Goal: Find specific page/section: Find specific page/section

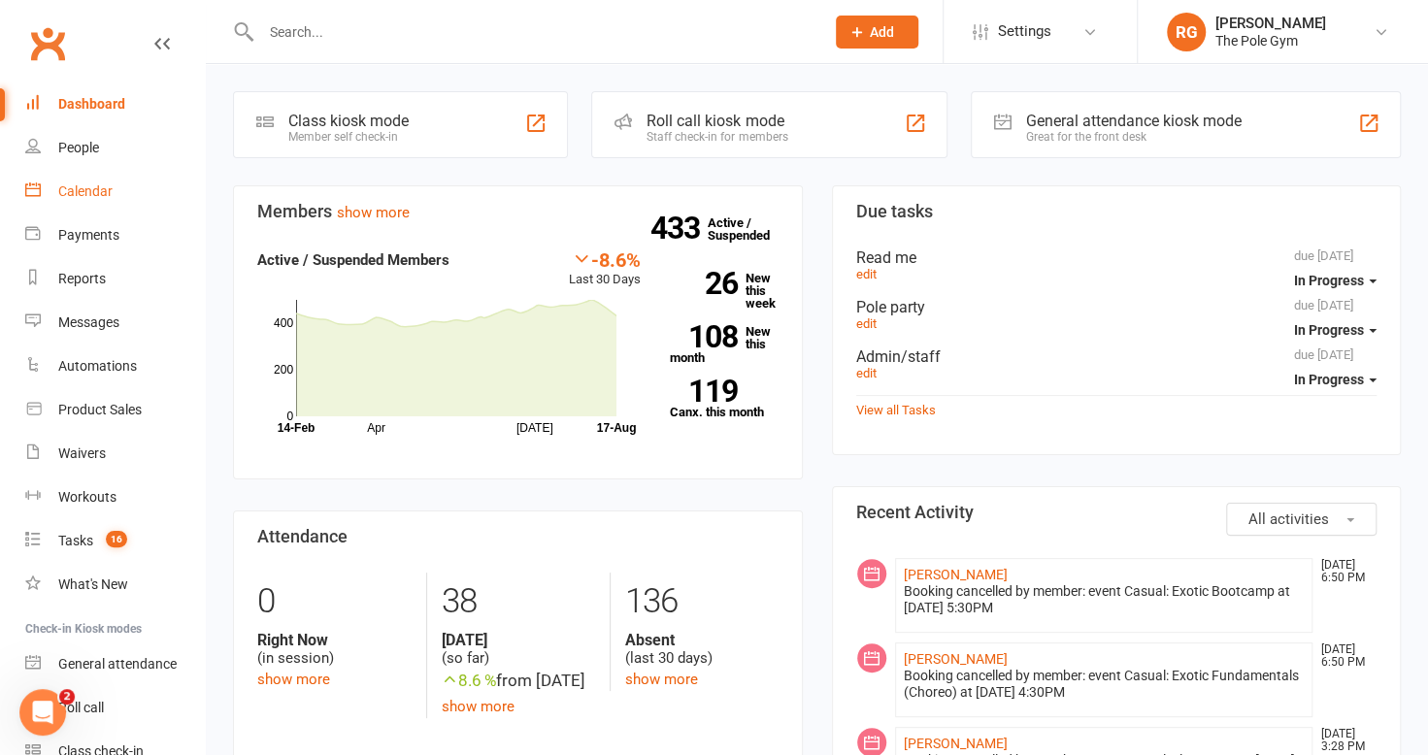
click at [100, 192] on div "Calendar" at bounding box center [85, 192] width 54 height 16
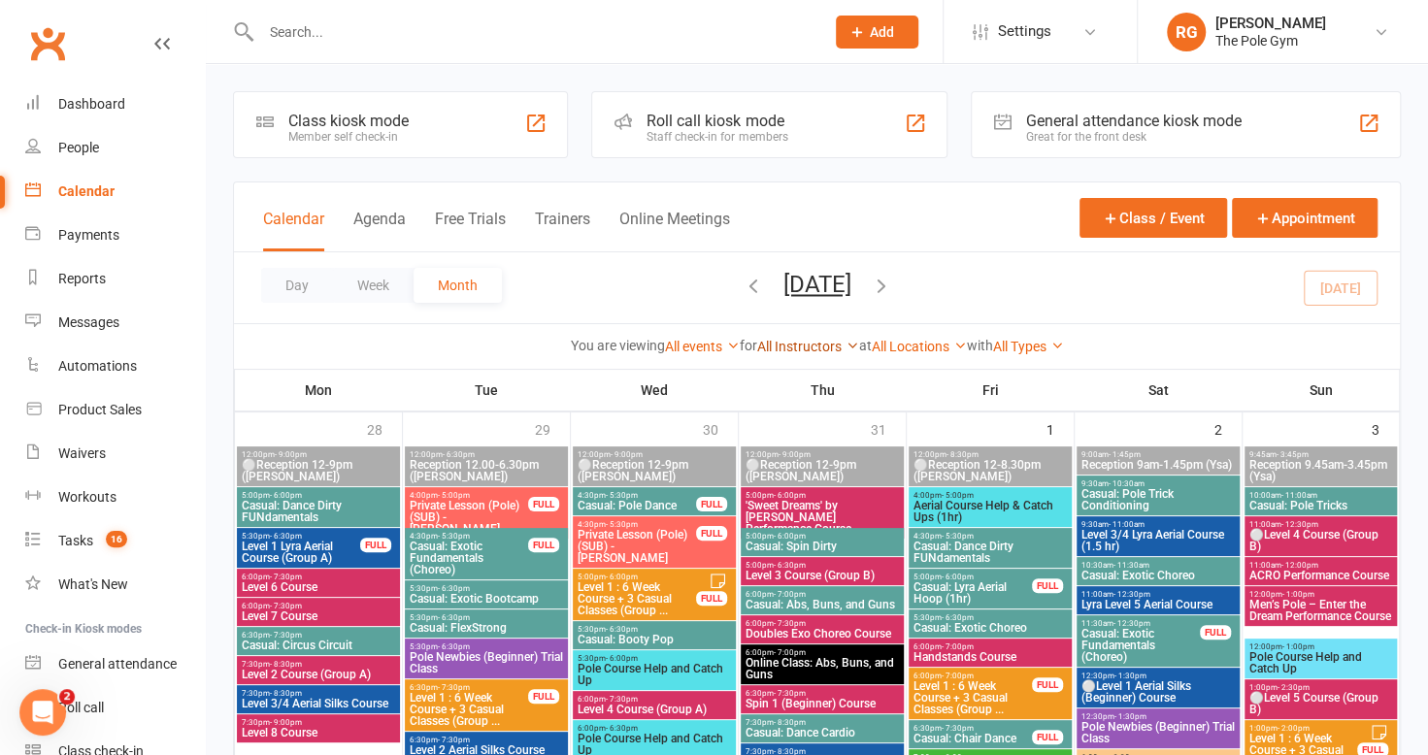
click at [816, 345] on link "All Instructors" at bounding box center [808, 347] width 102 height 16
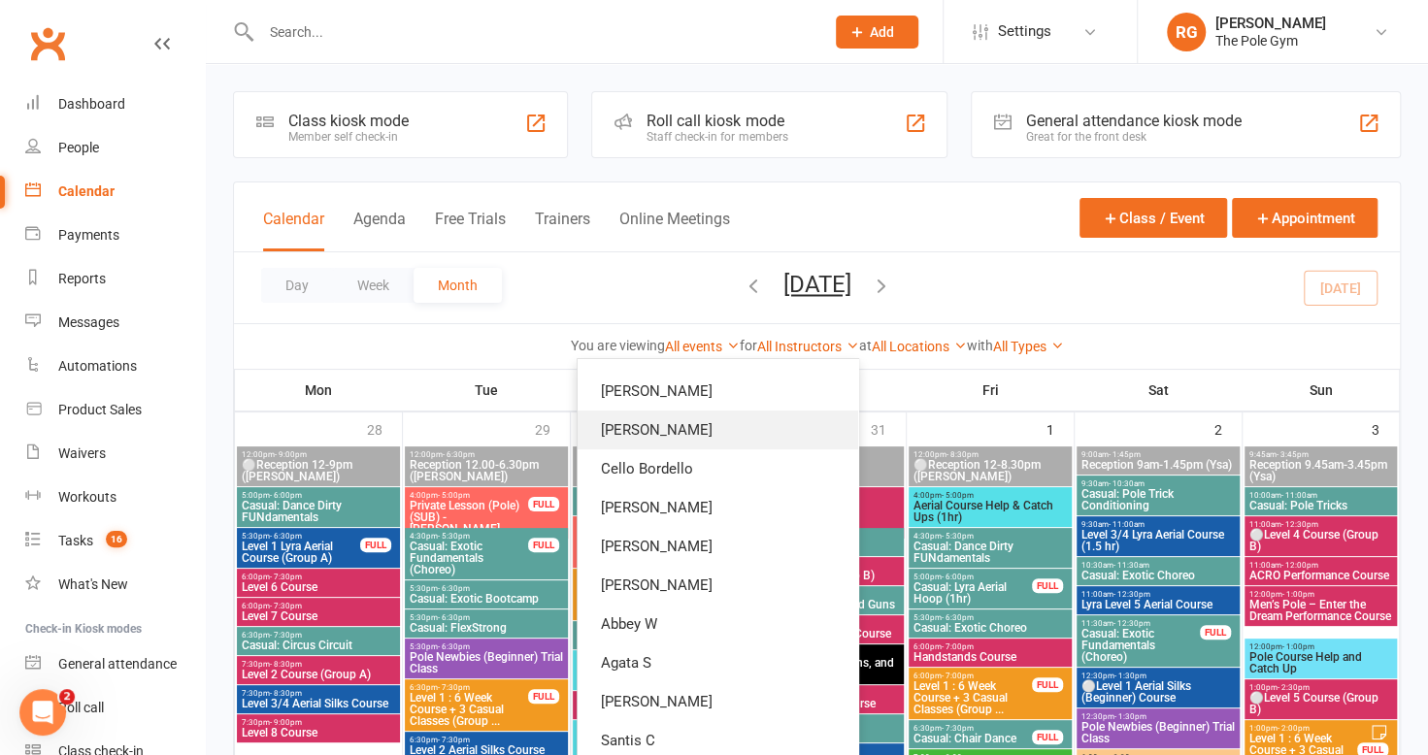
scroll to position [459, 0]
click at [699, 635] on link "Abbey W" at bounding box center [718, 623] width 281 height 39
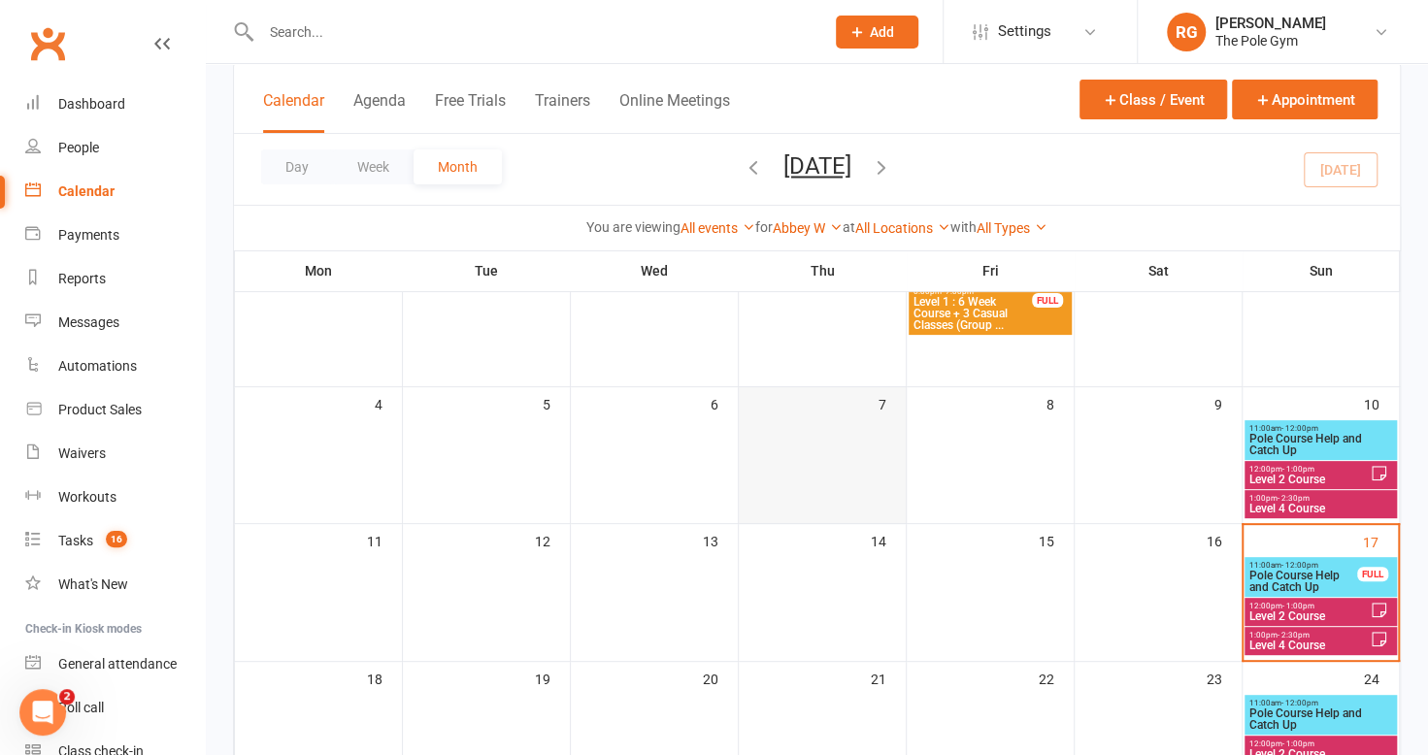
scroll to position [167, 0]
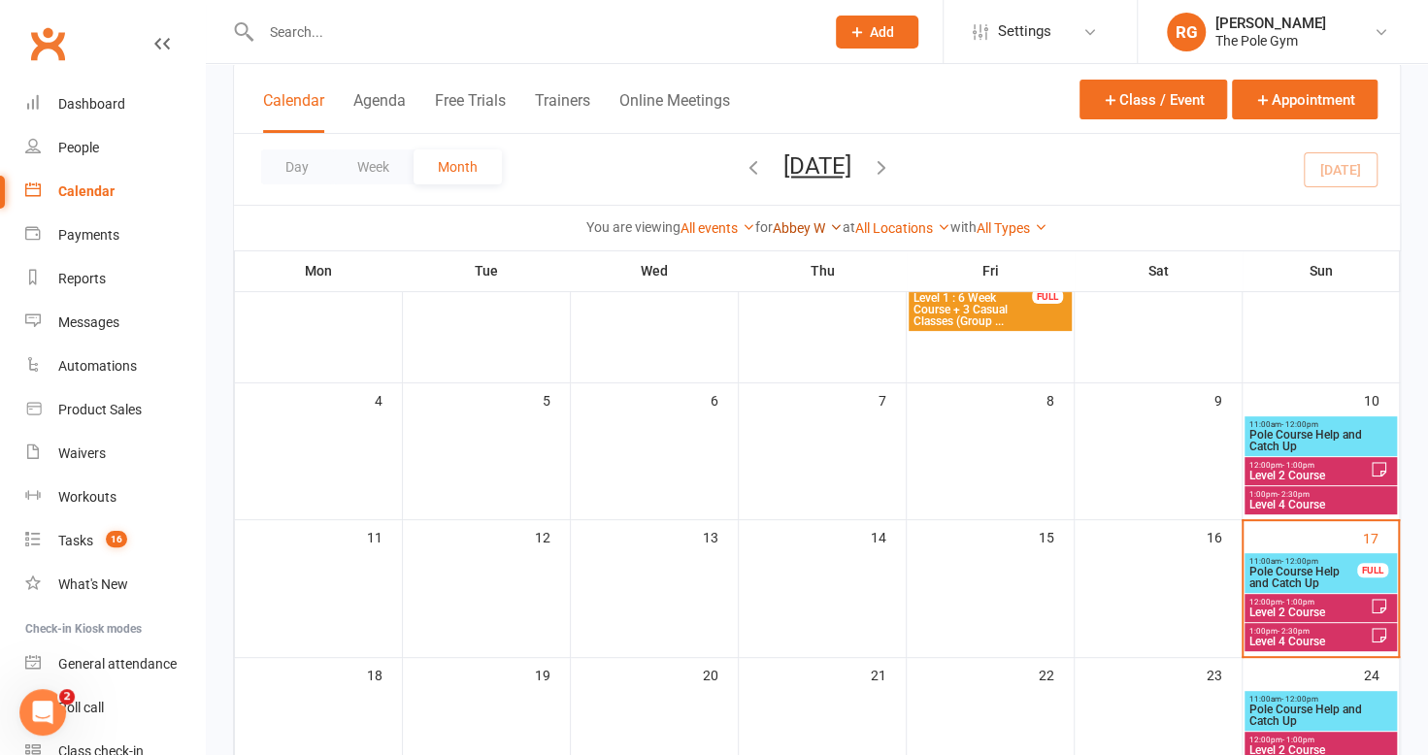
click at [816, 225] on link "Abbey W" at bounding box center [808, 228] width 70 height 16
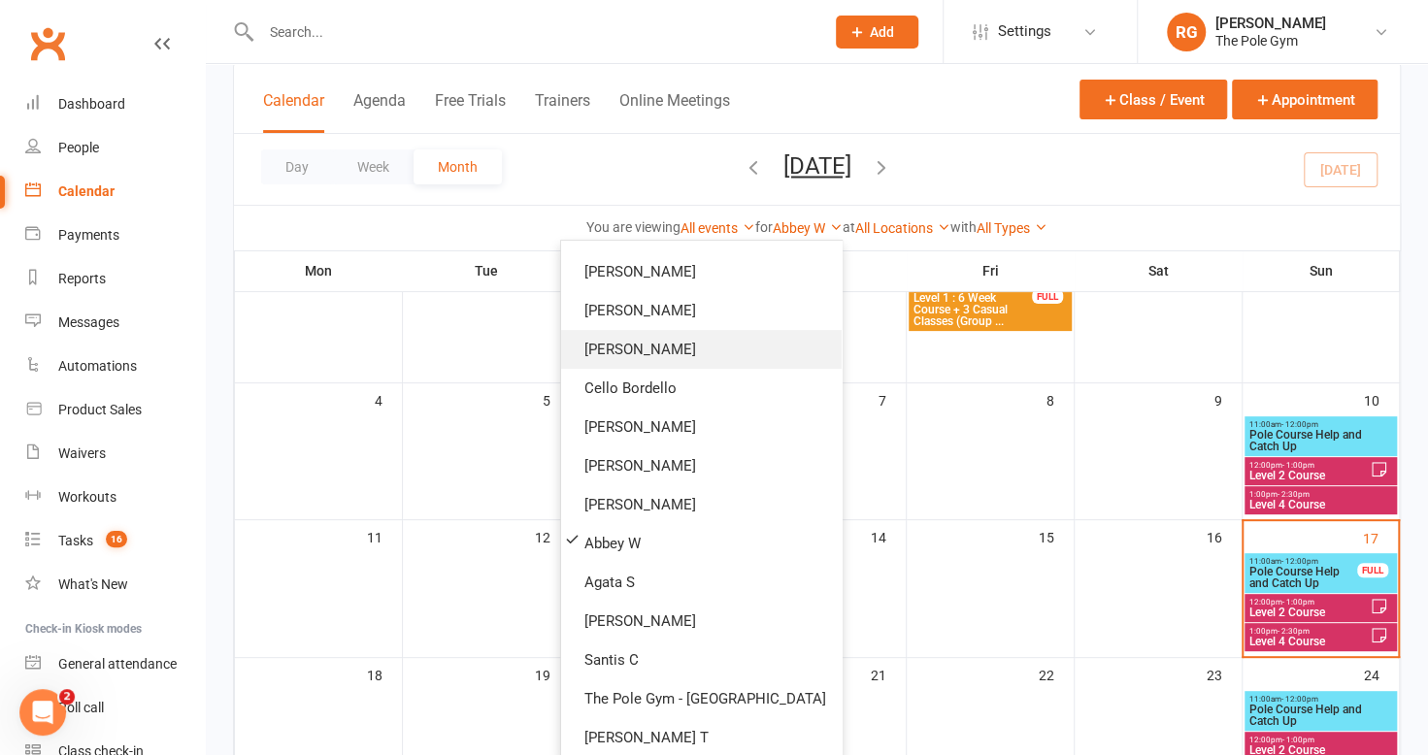
scroll to position [0, 0]
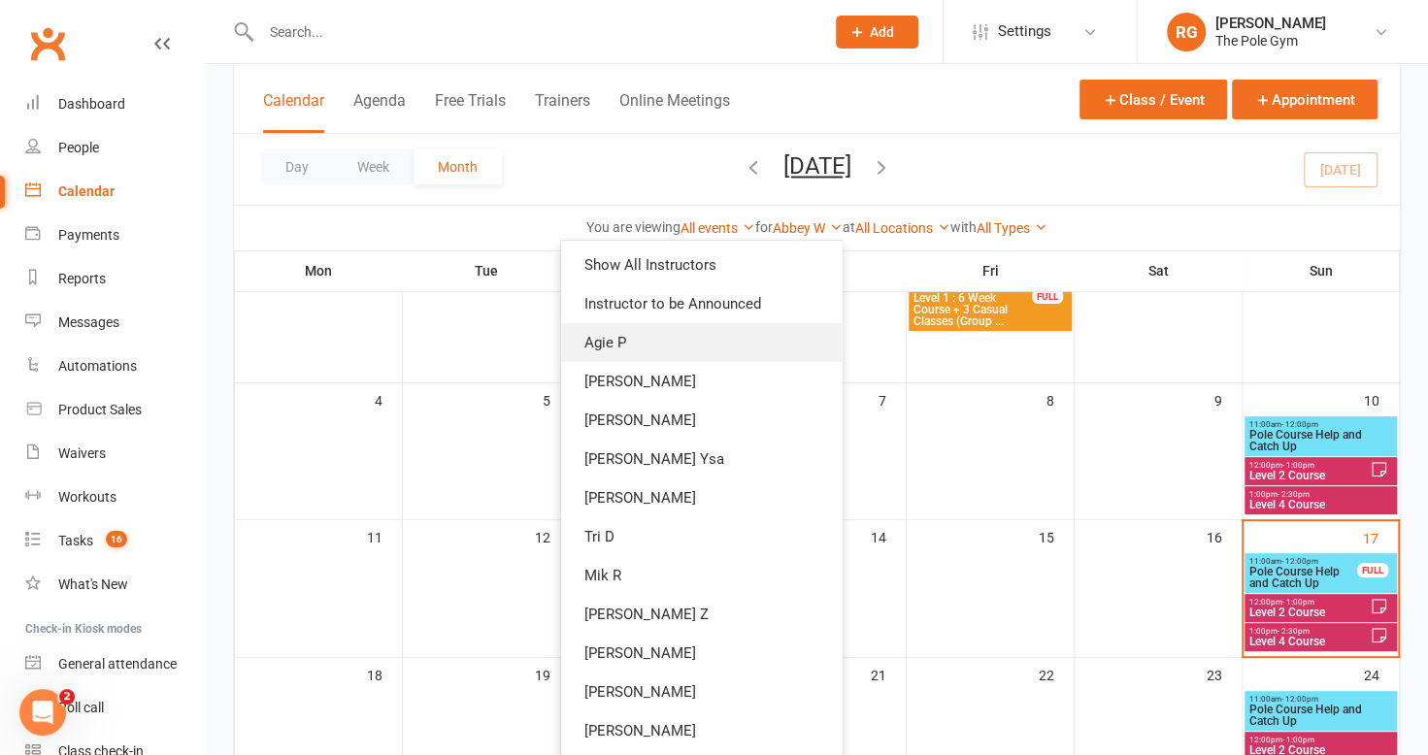
click at [692, 350] on link "Agie P" at bounding box center [701, 342] width 281 height 39
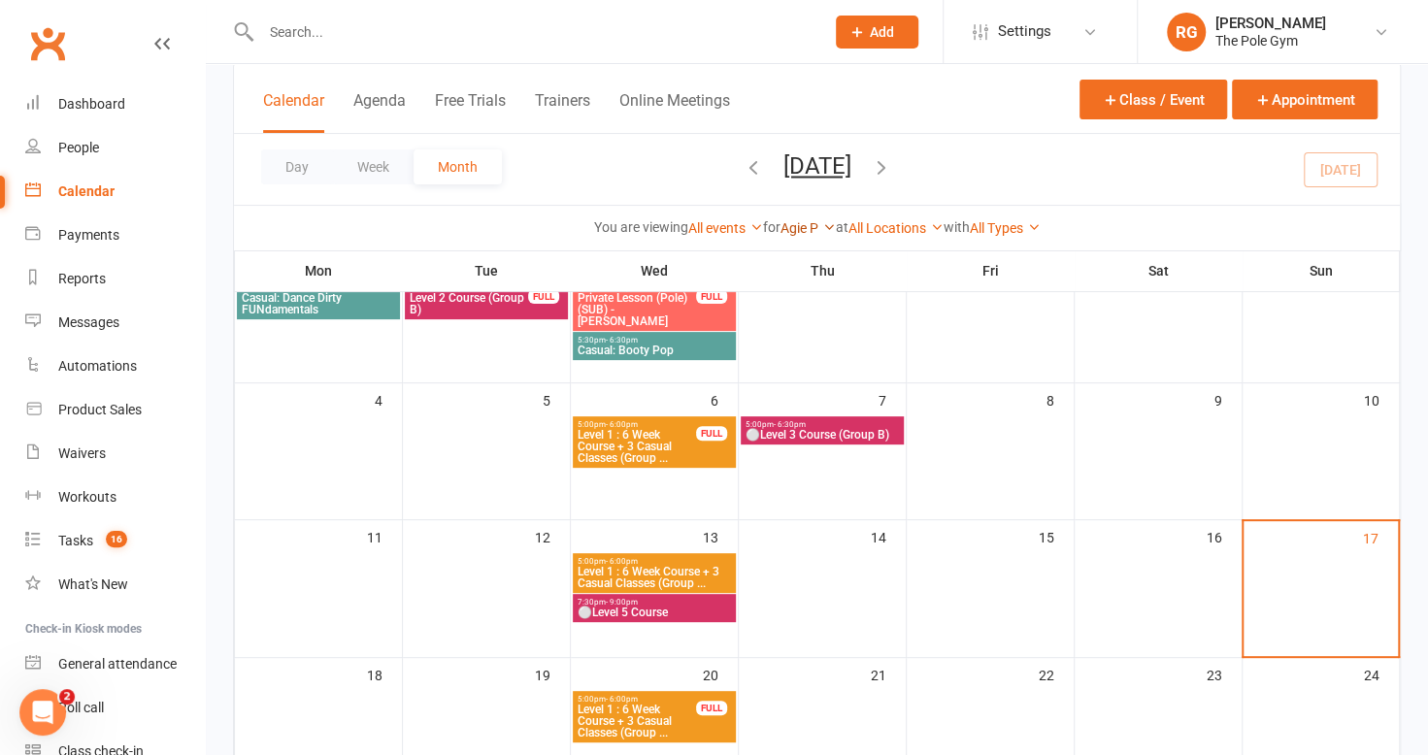
click at [814, 221] on link "Agie P" at bounding box center [808, 228] width 55 height 16
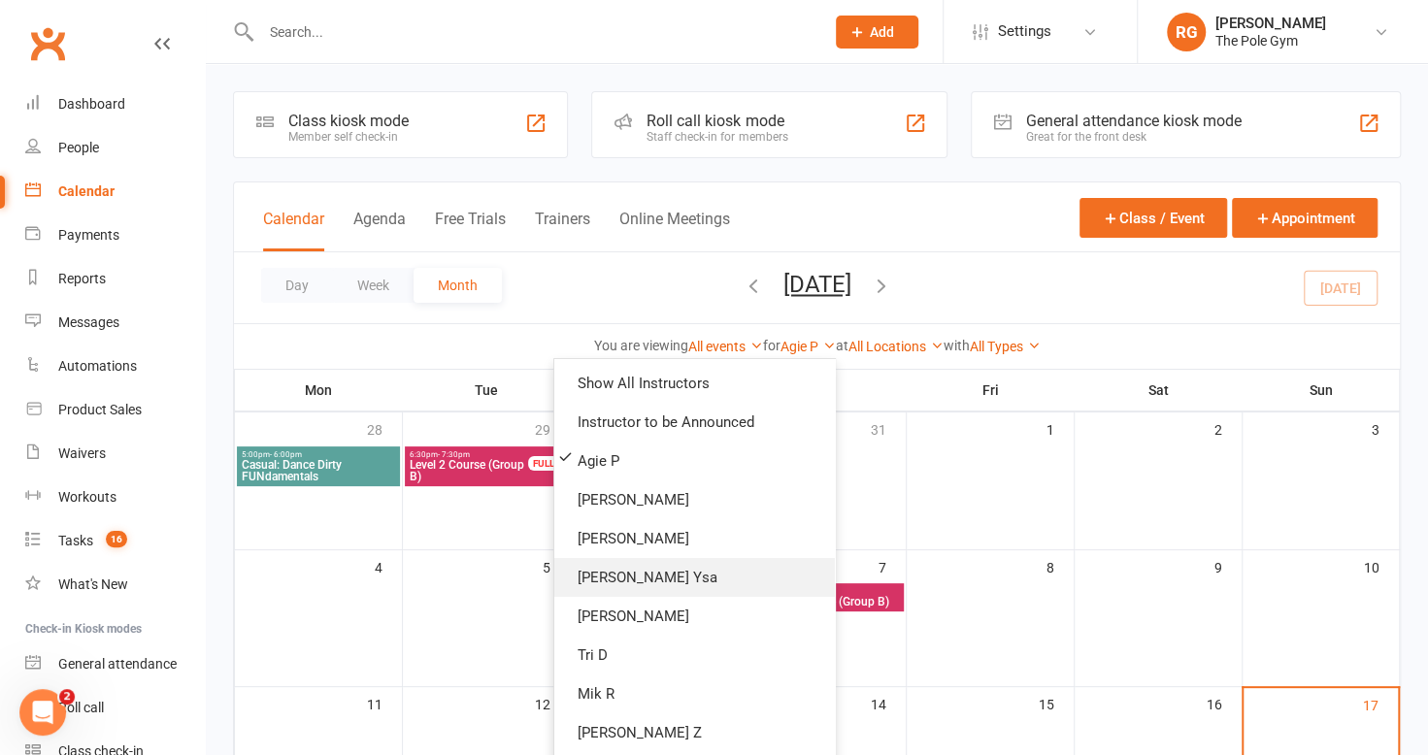
scroll to position [579, 0]
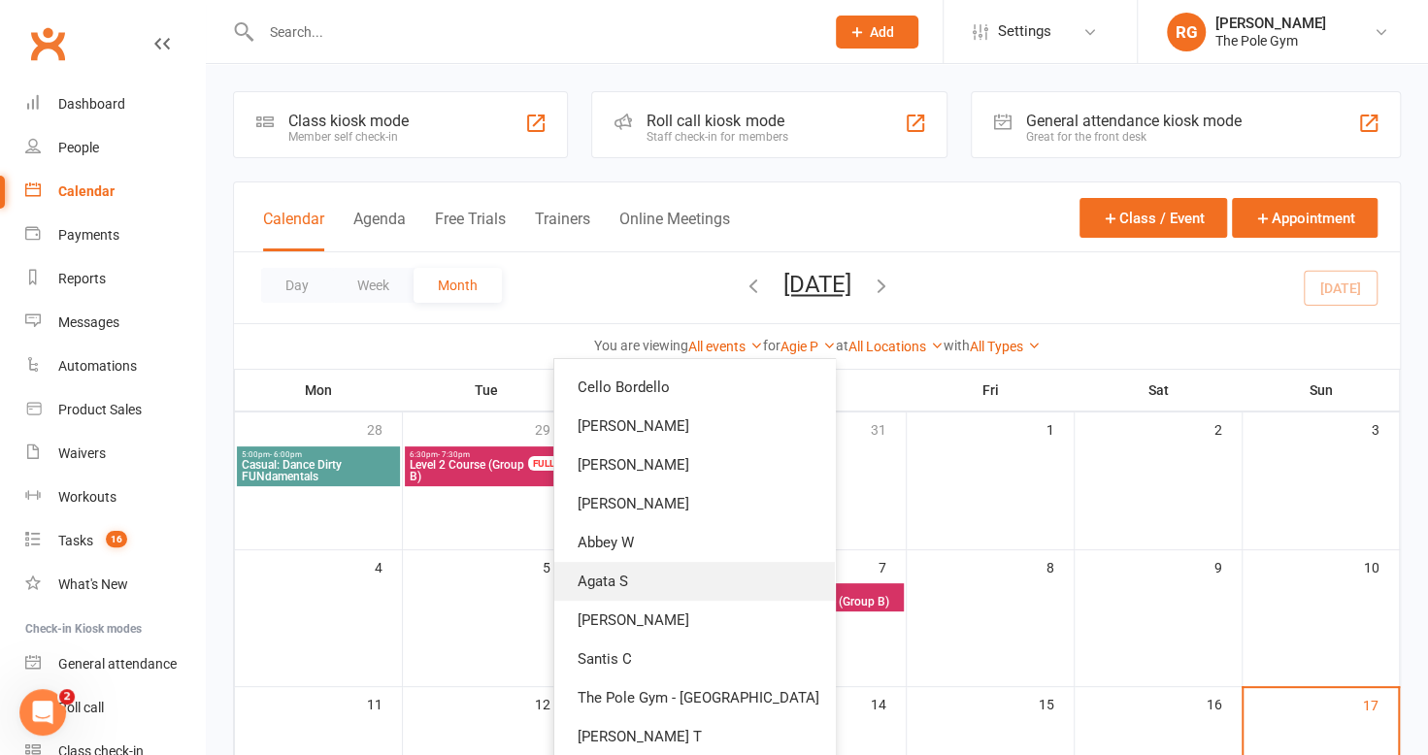
click at [720, 577] on link "Agata S" at bounding box center [694, 581] width 281 height 39
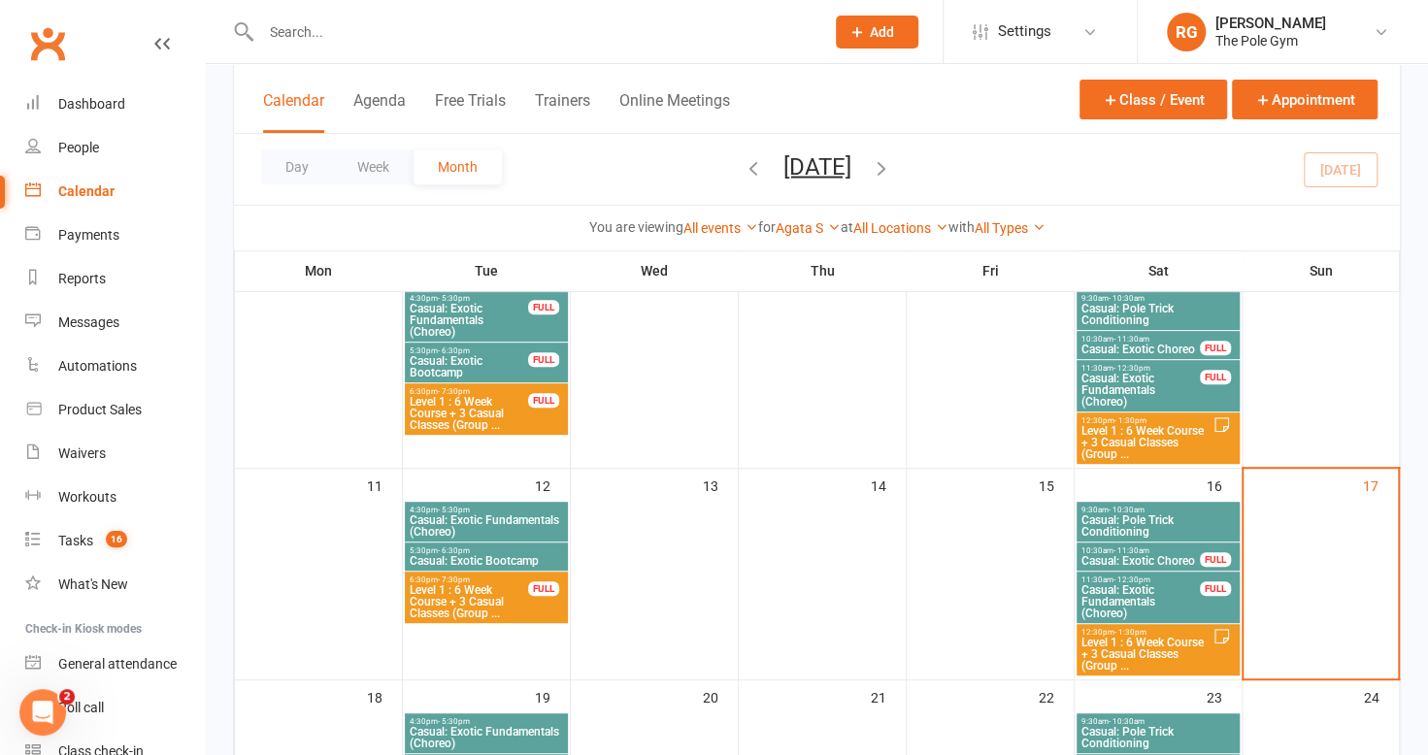
scroll to position [355, 0]
click at [817, 229] on link "Agata S" at bounding box center [808, 228] width 65 height 16
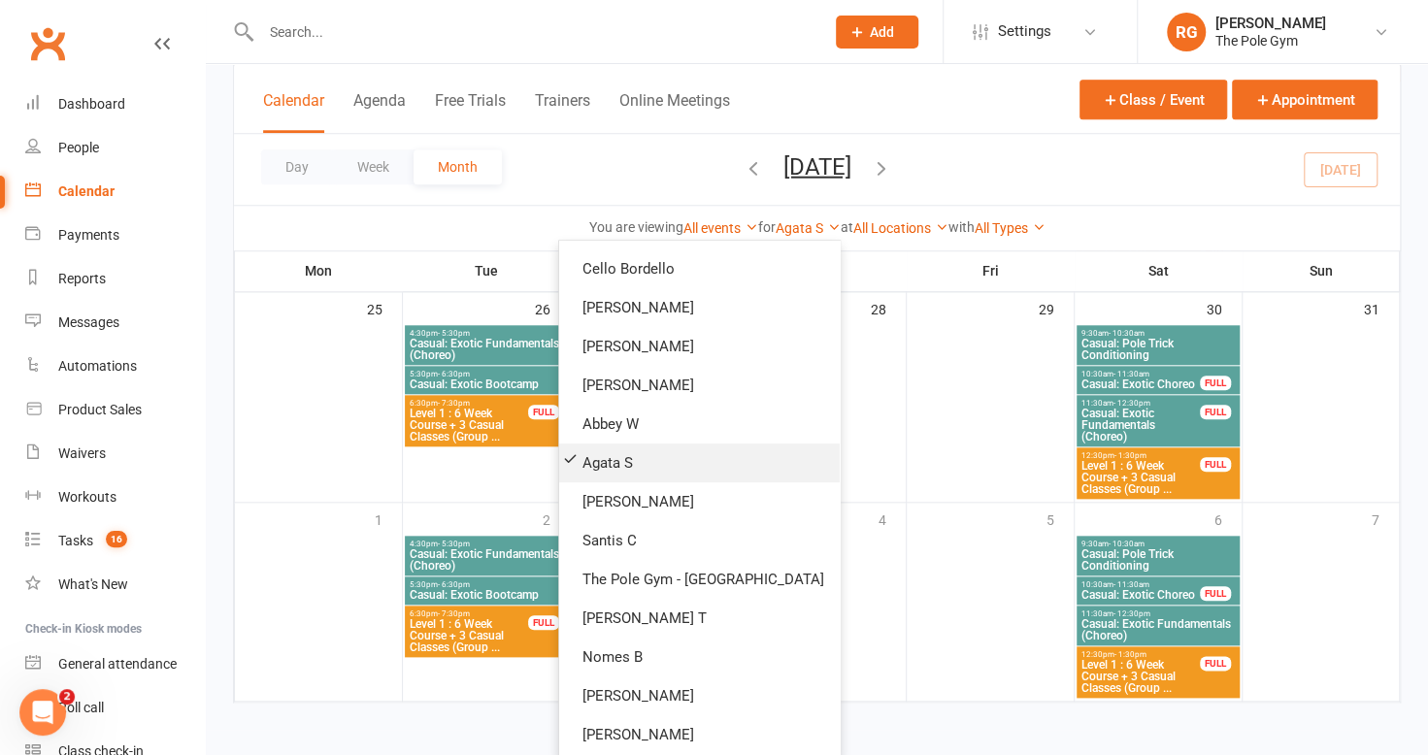
scroll to position [0, 0]
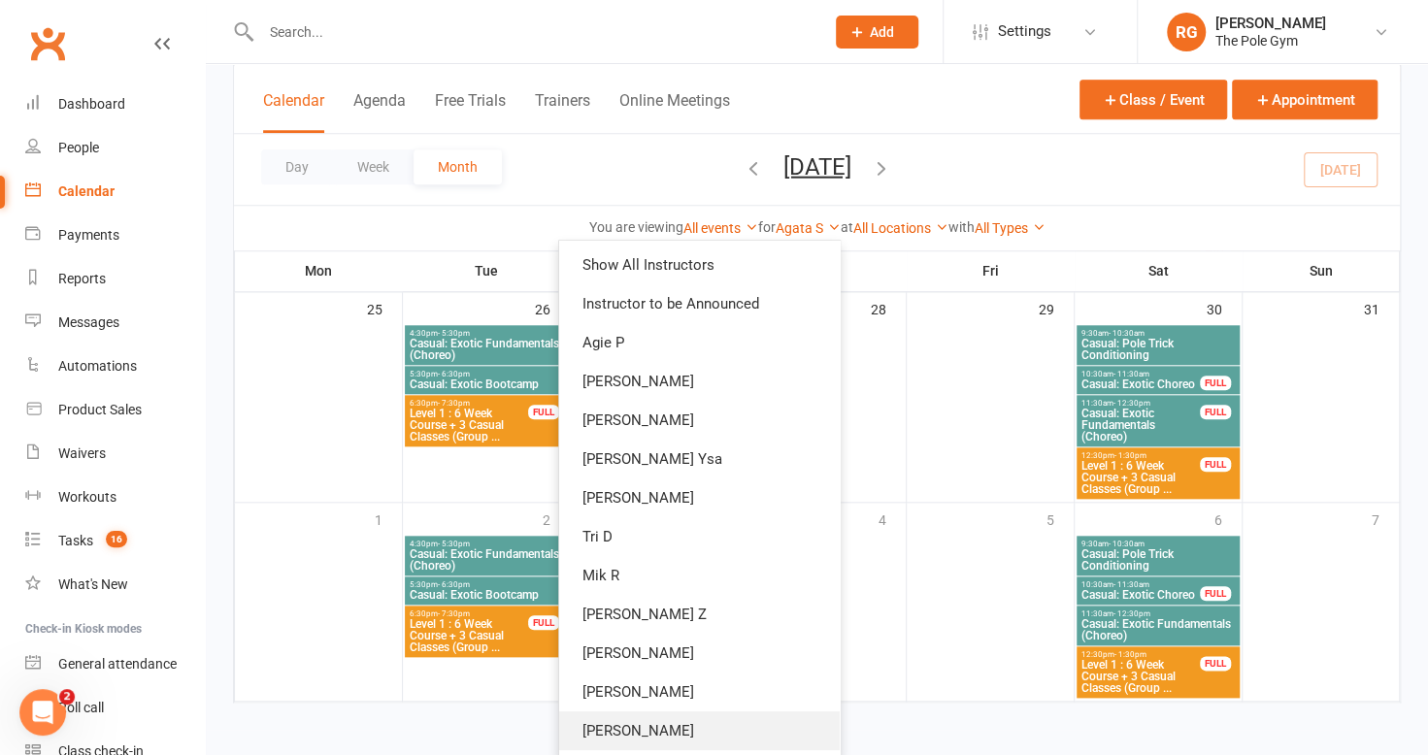
click at [660, 717] on link "[PERSON_NAME]" at bounding box center [699, 731] width 281 height 39
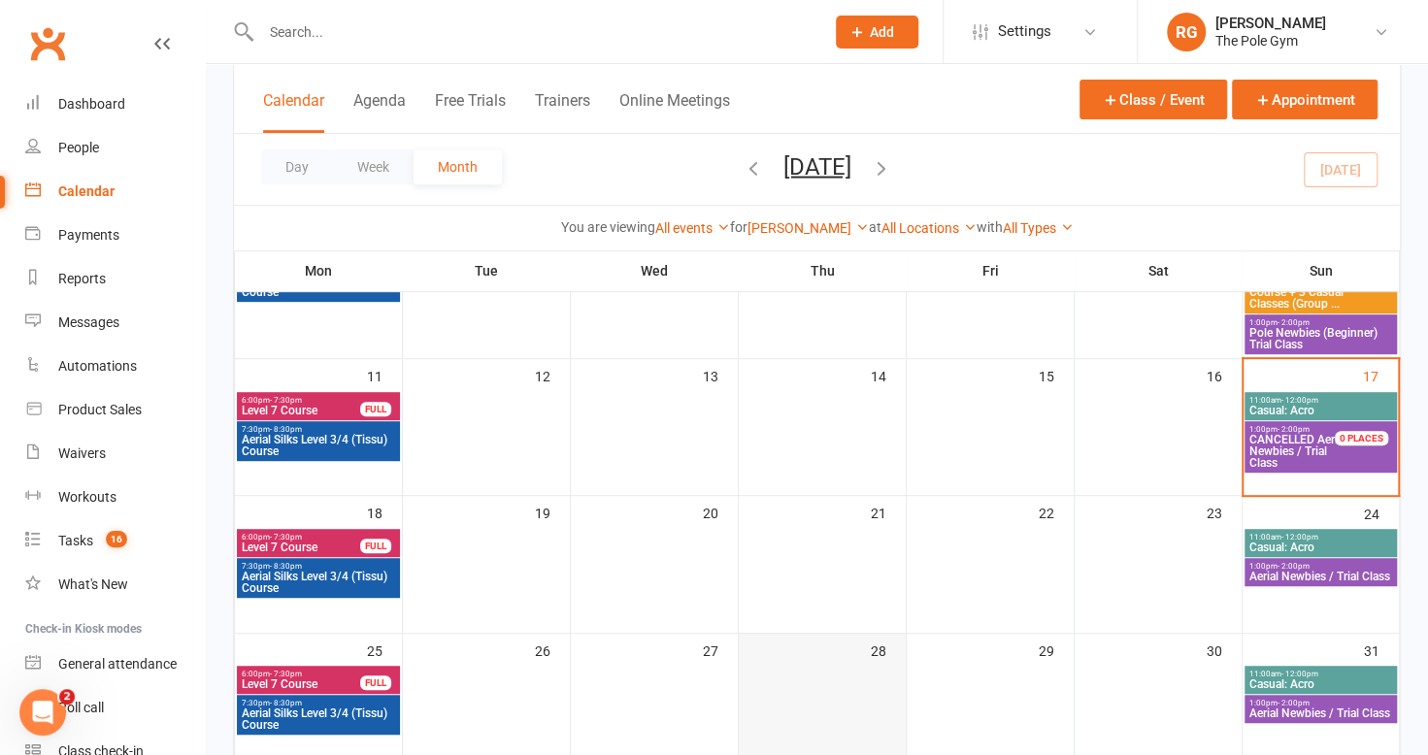
scroll to position [413, 0]
click at [806, 225] on link "[PERSON_NAME]" at bounding box center [808, 228] width 121 height 16
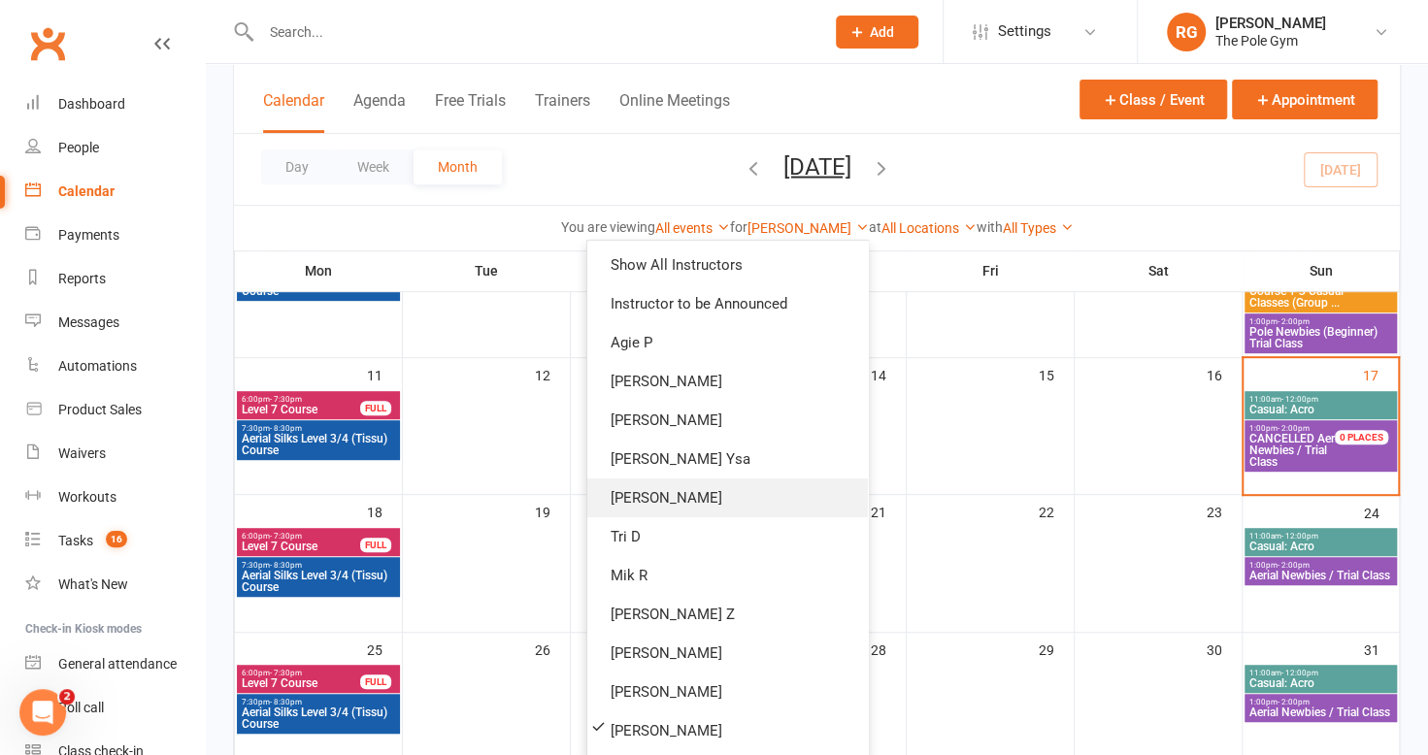
scroll to position [579, 0]
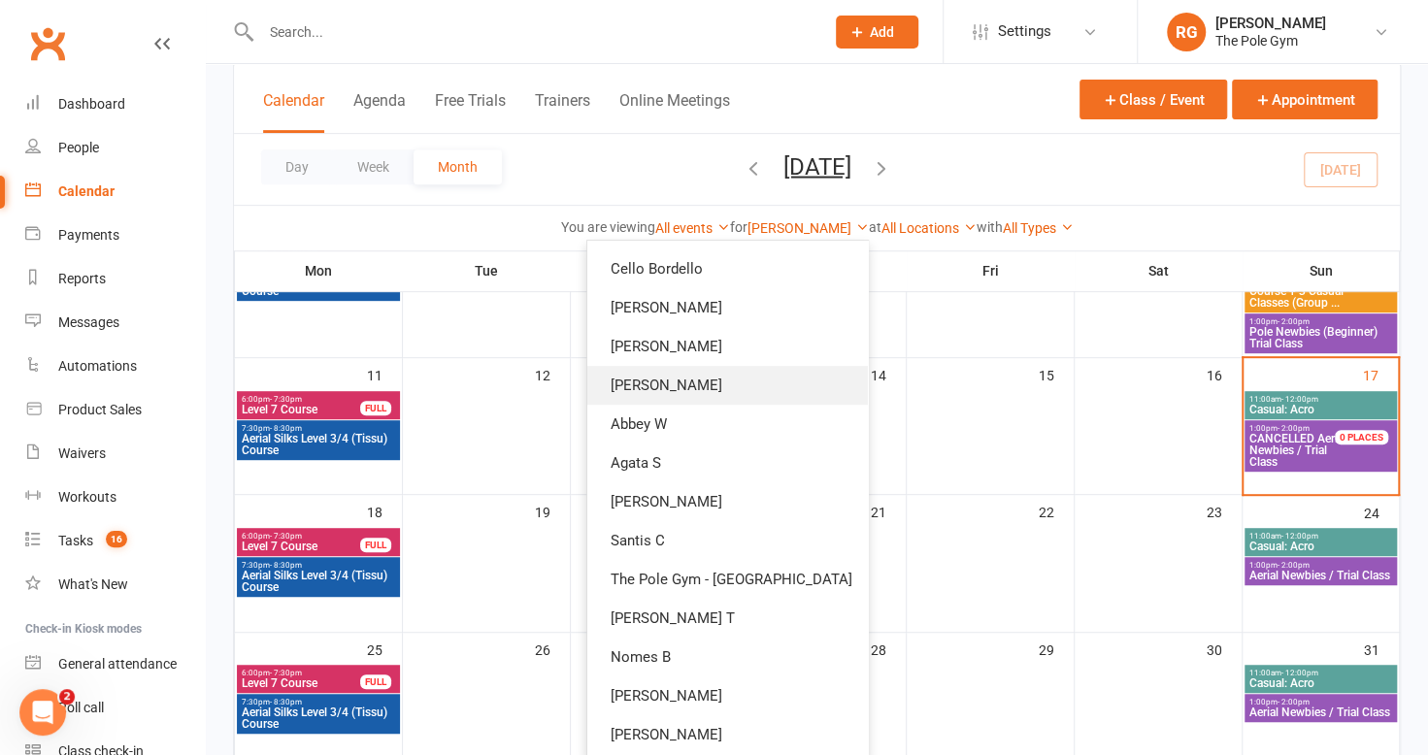
click at [684, 386] on link "[PERSON_NAME]" at bounding box center [727, 385] width 281 height 39
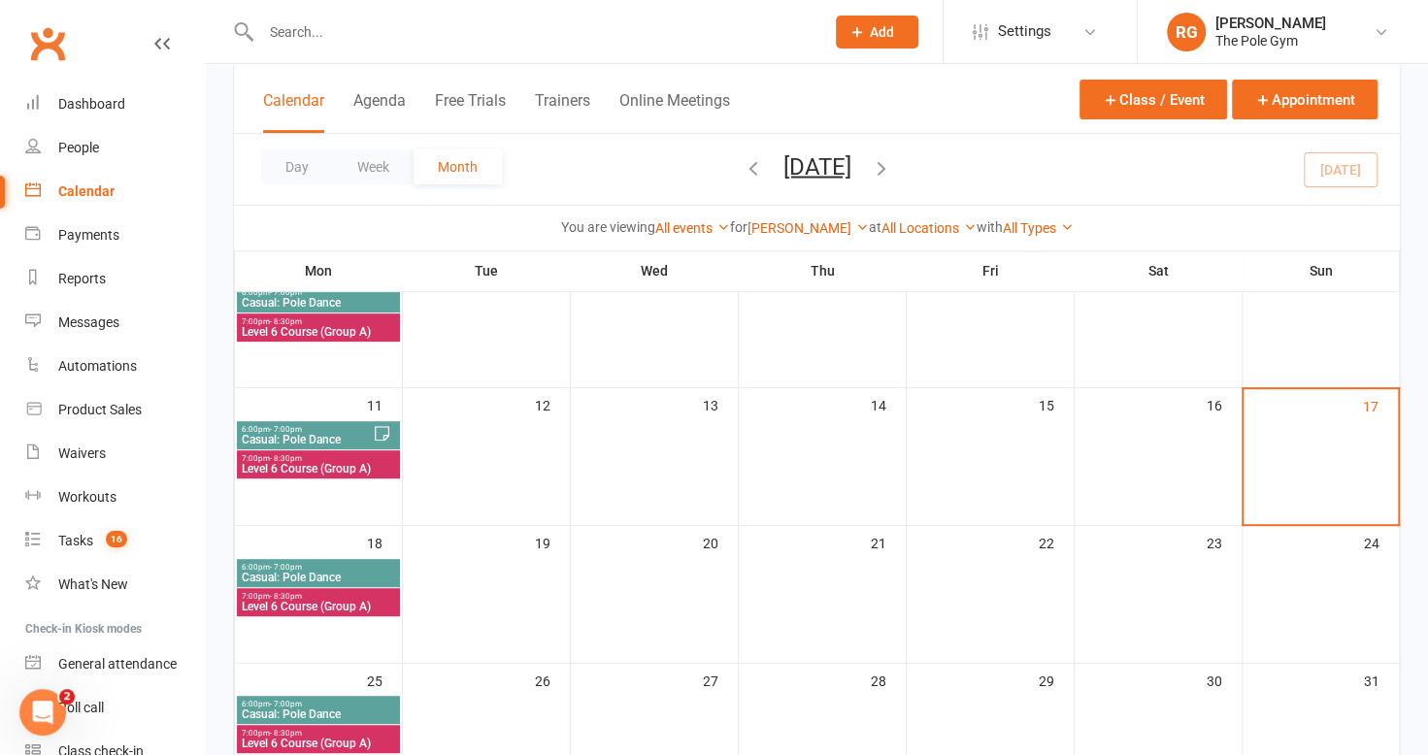
scroll to position [292, 0]
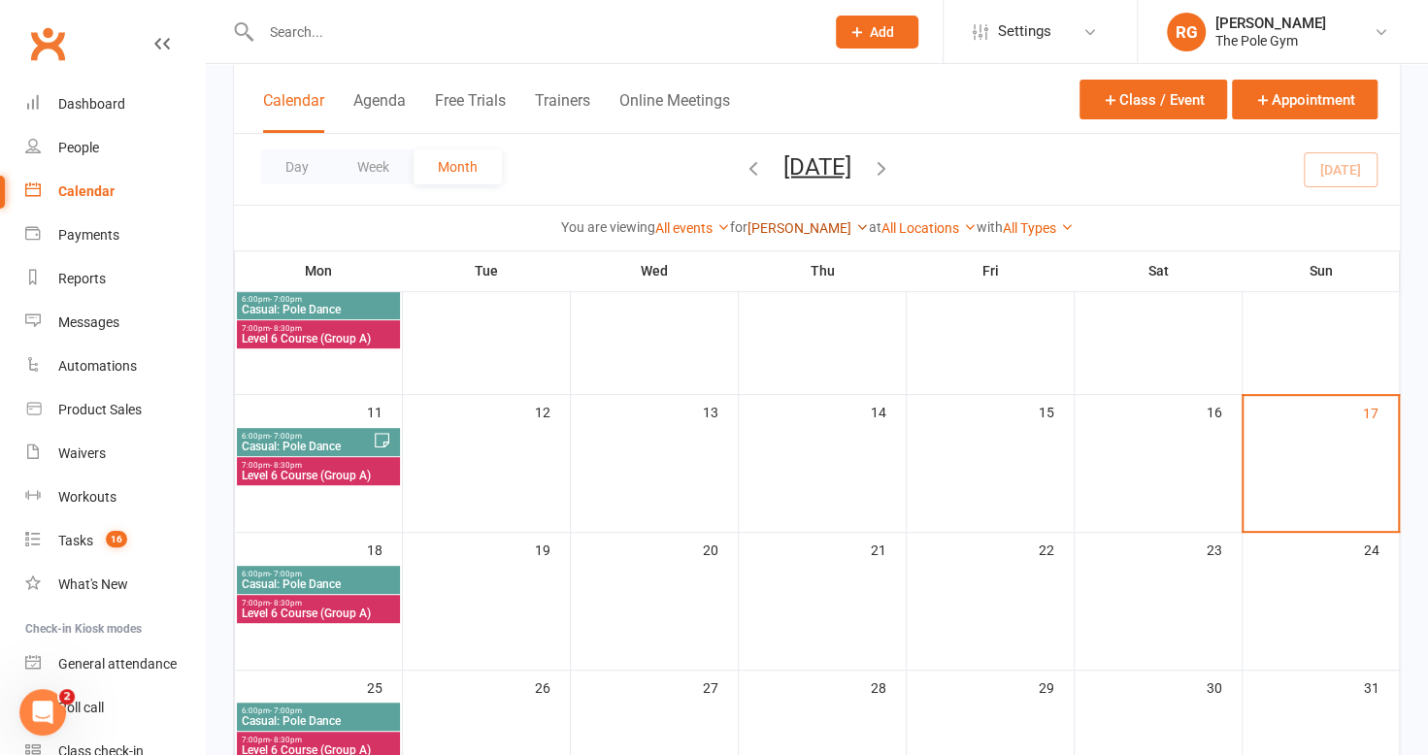
click at [820, 229] on link "[PERSON_NAME]" at bounding box center [808, 228] width 121 height 16
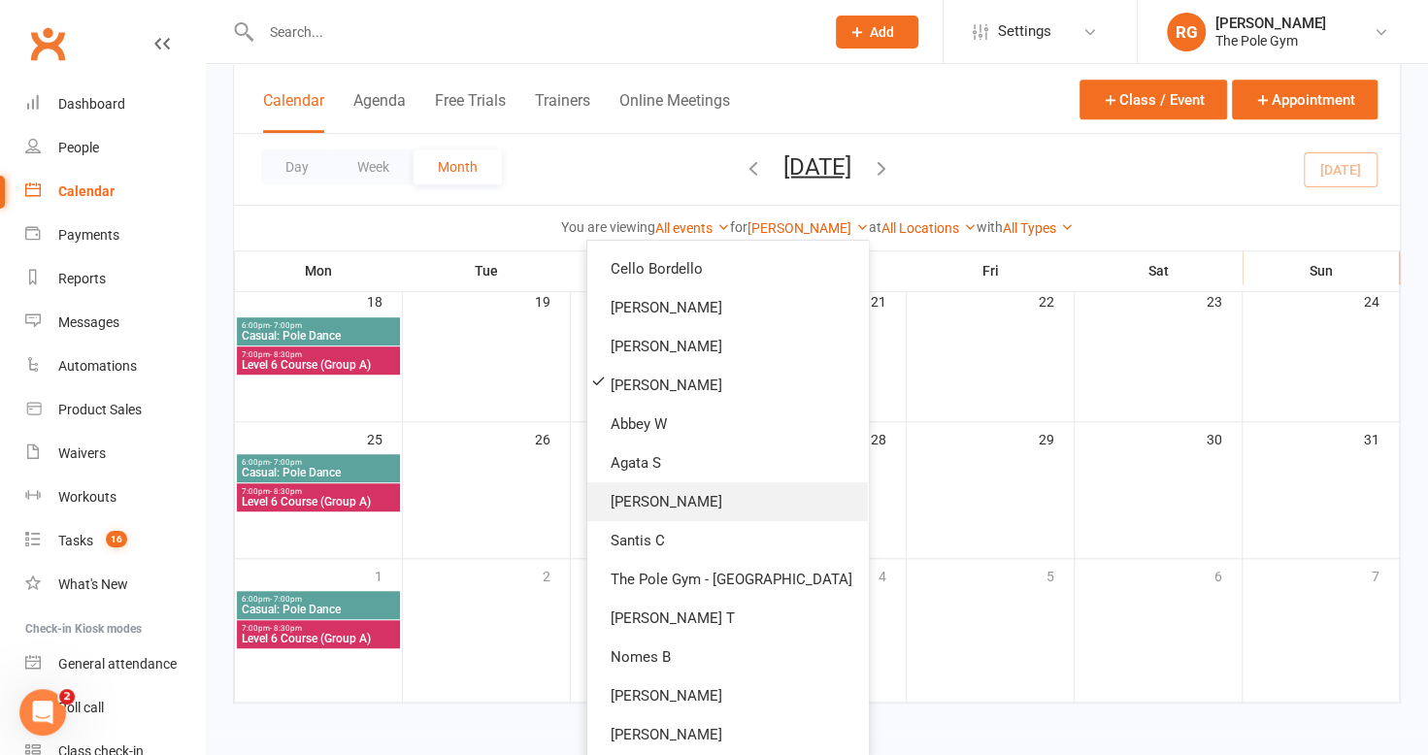
scroll to position [0, 0]
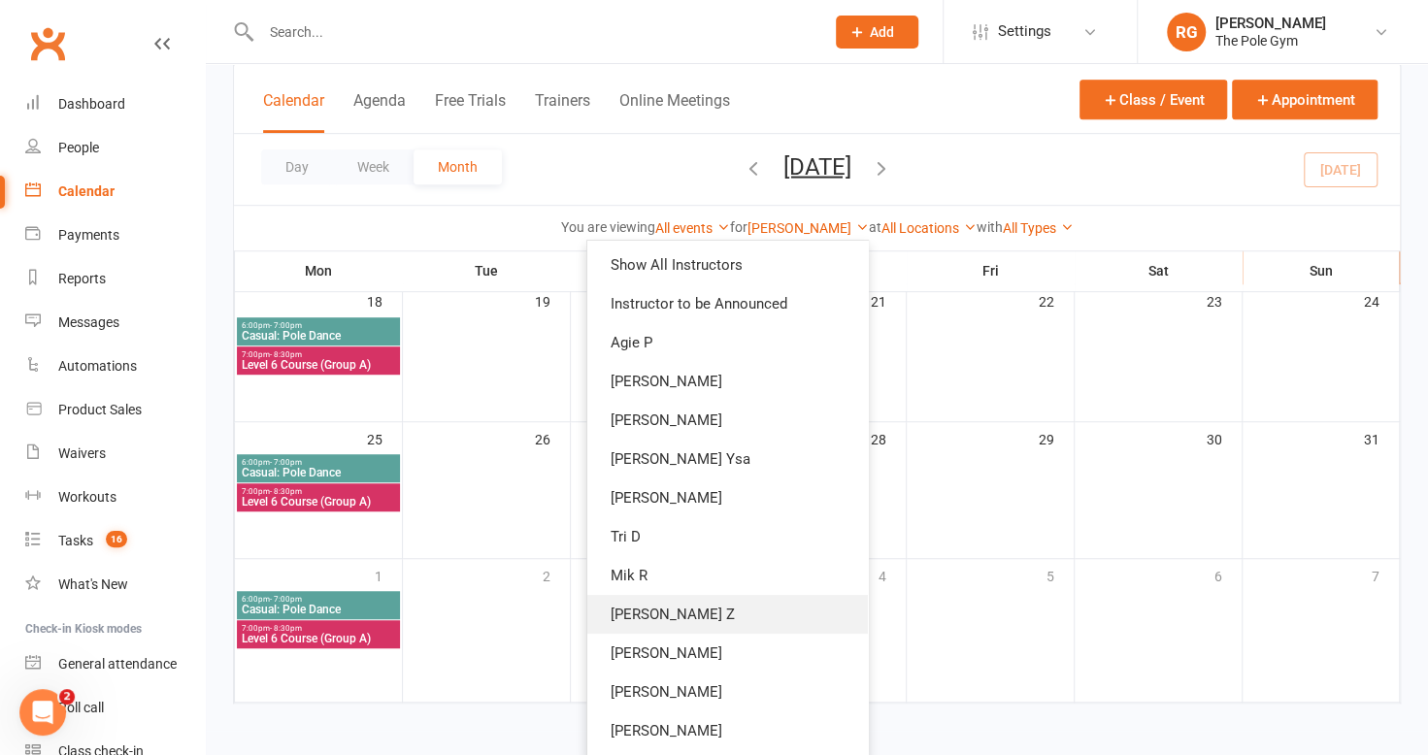
click at [748, 620] on link "[PERSON_NAME] Z" at bounding box center [727, 614] width 281 height 39
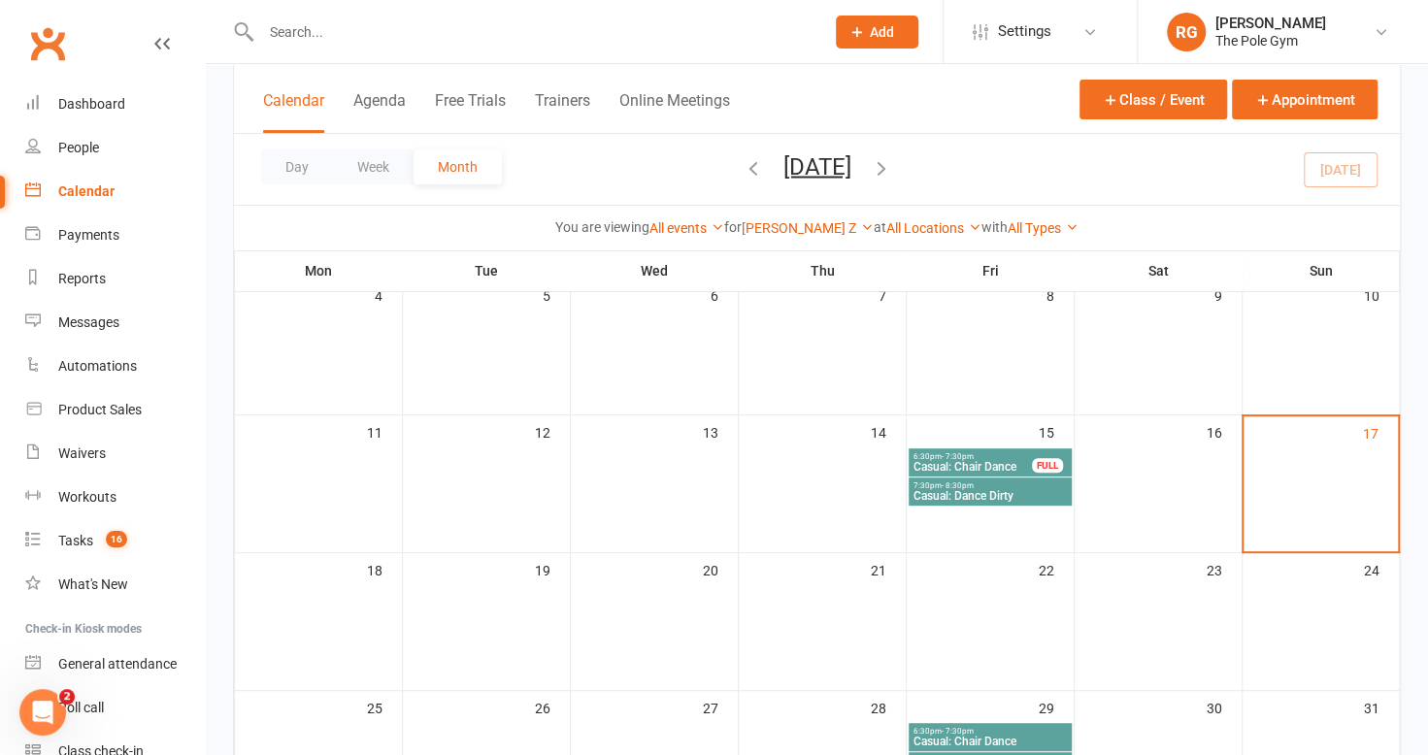
scroll to position [272, 0]
click at [795, 227] on link "[PERSON_NAME] Z" at bounding box center [808, 228] width 132 height 16
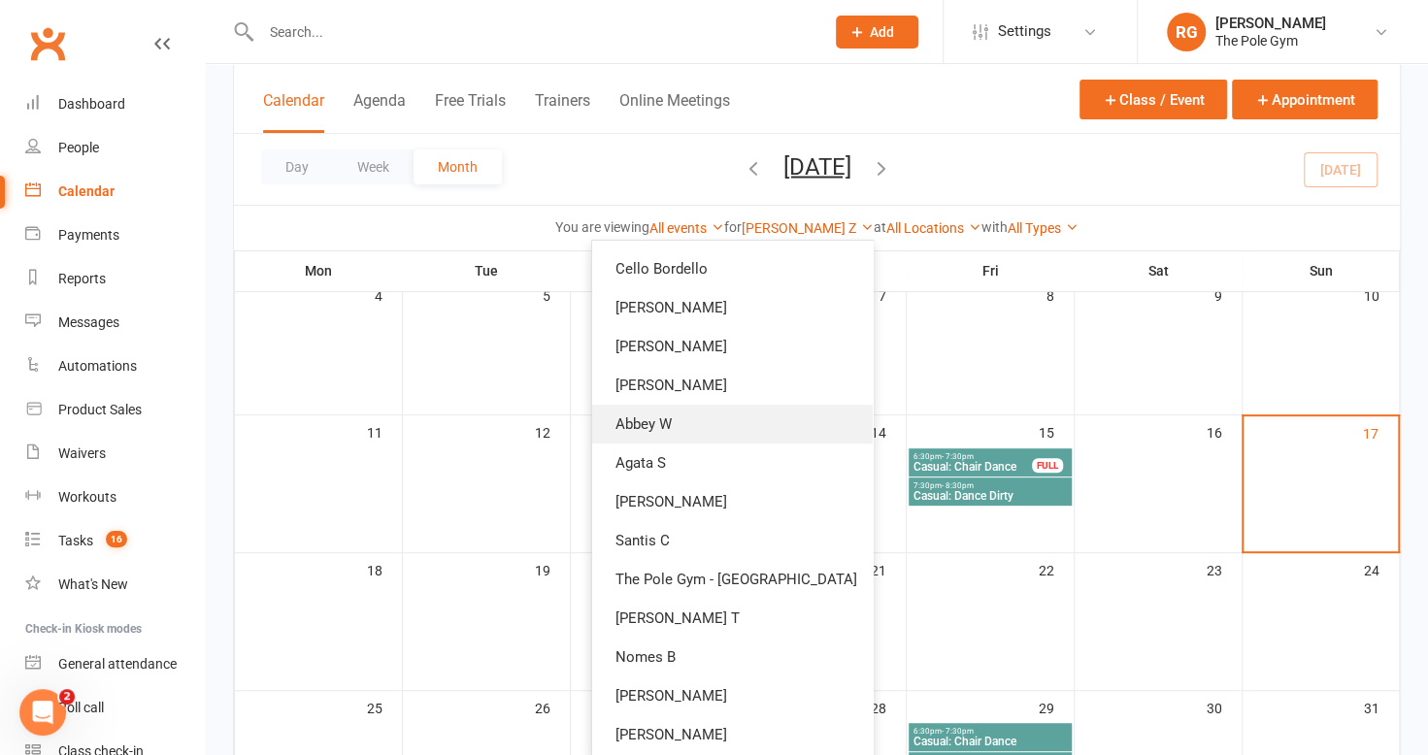
scroll to position [0, 0]
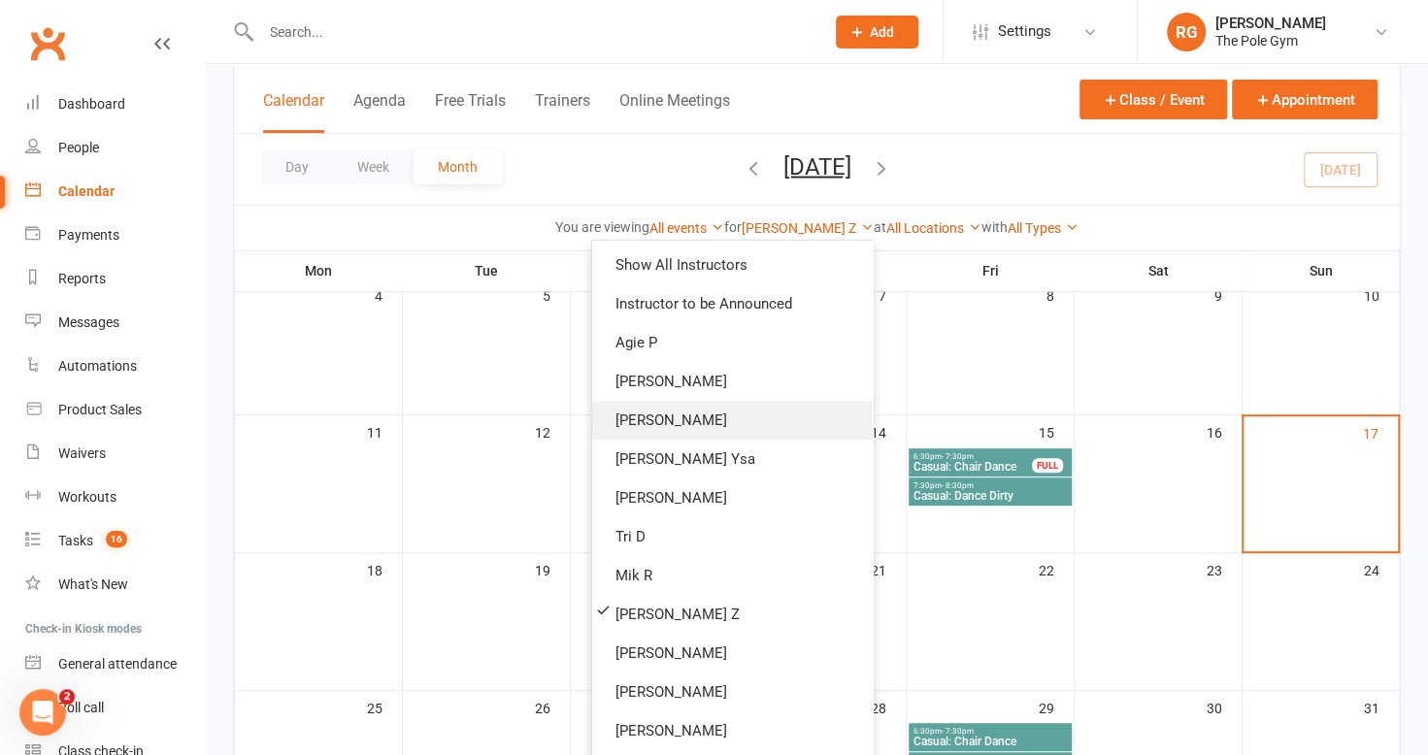
click at [690, 427] on link "[PERSON_NAME]" at bounding box center [732, 420] width 281 height 39
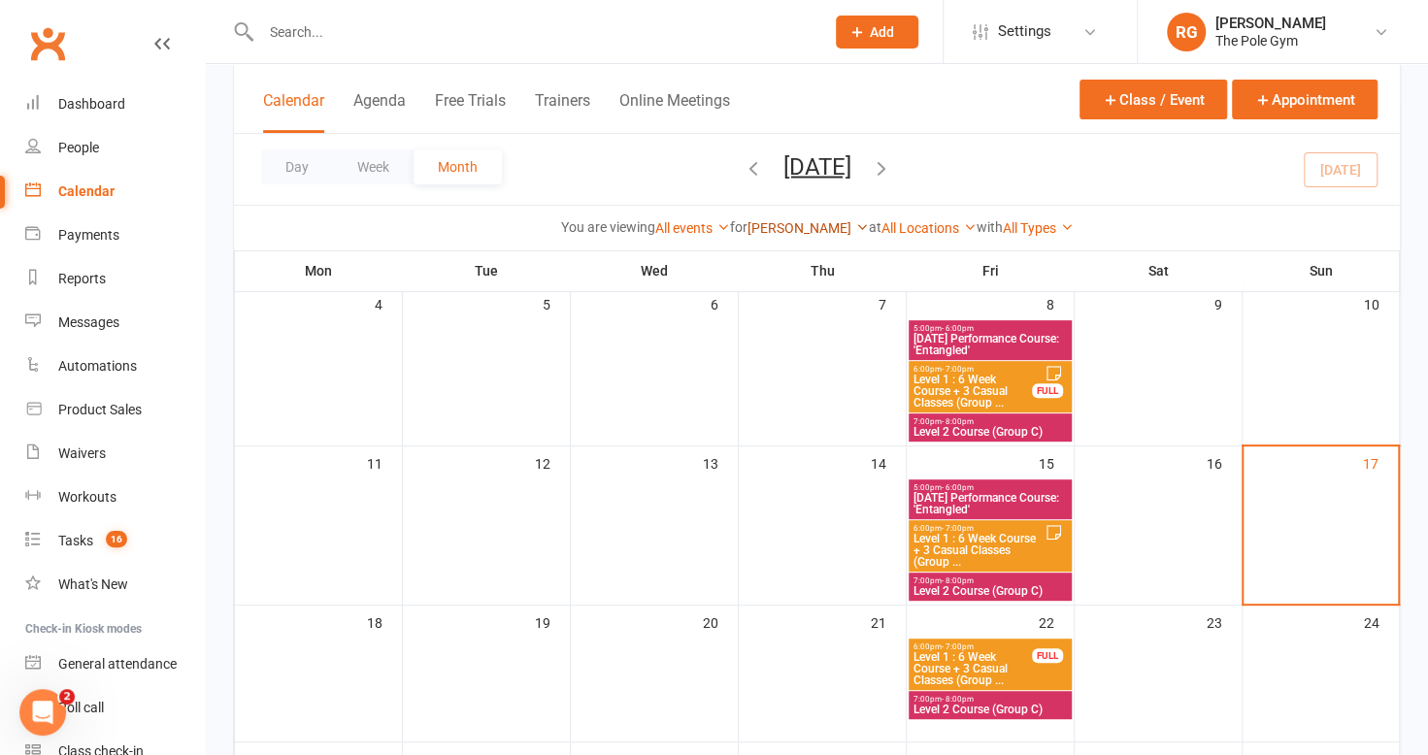
click at [827, 229] on link "[PERSON_NAME]" at bounding box center [808, 228] width 121 height 16
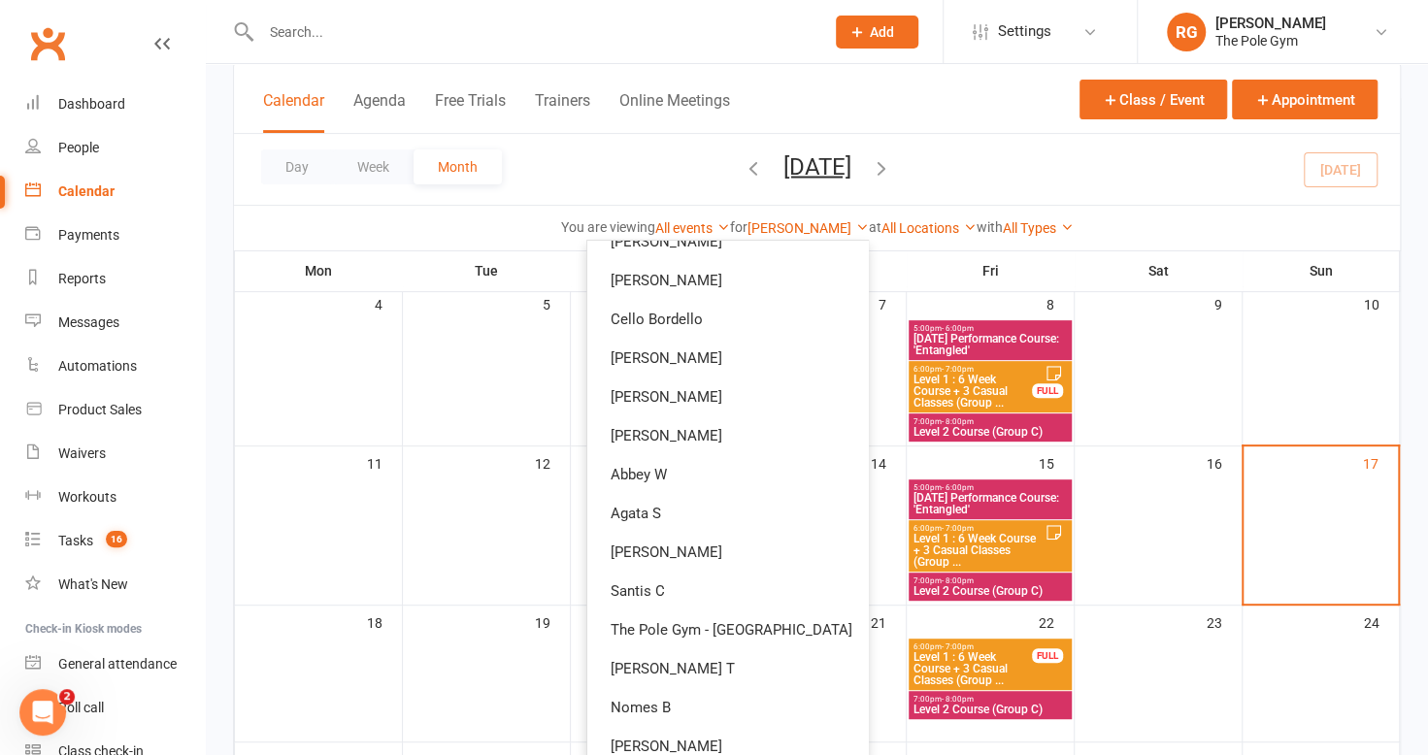
scroll to position [579, 0]
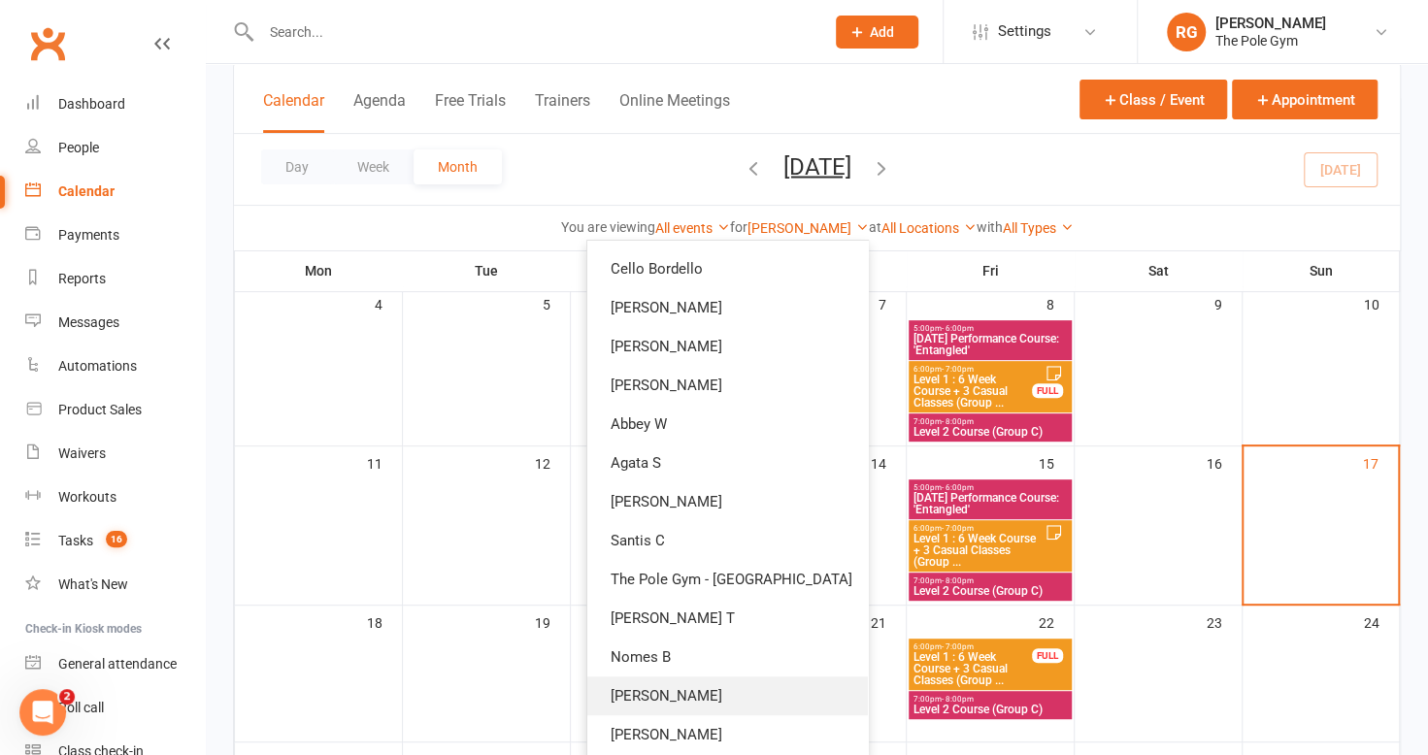
click at [685, 687] on link "[PERSON_NAME]" at bounding box center [727, 696] width 281 height 39
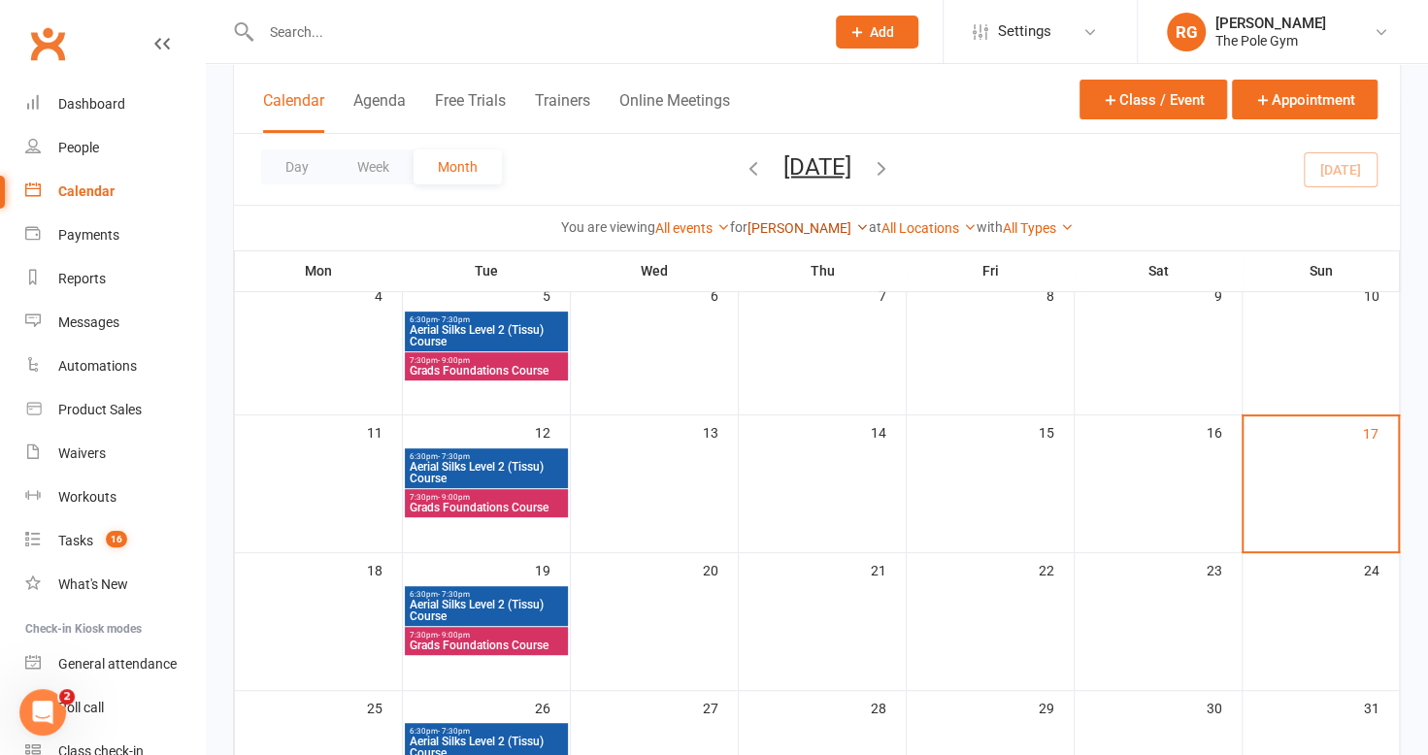
click at [791, 220] on link "[PERSON_NAME]" at bounding box center [808, 228] width 121 height 16
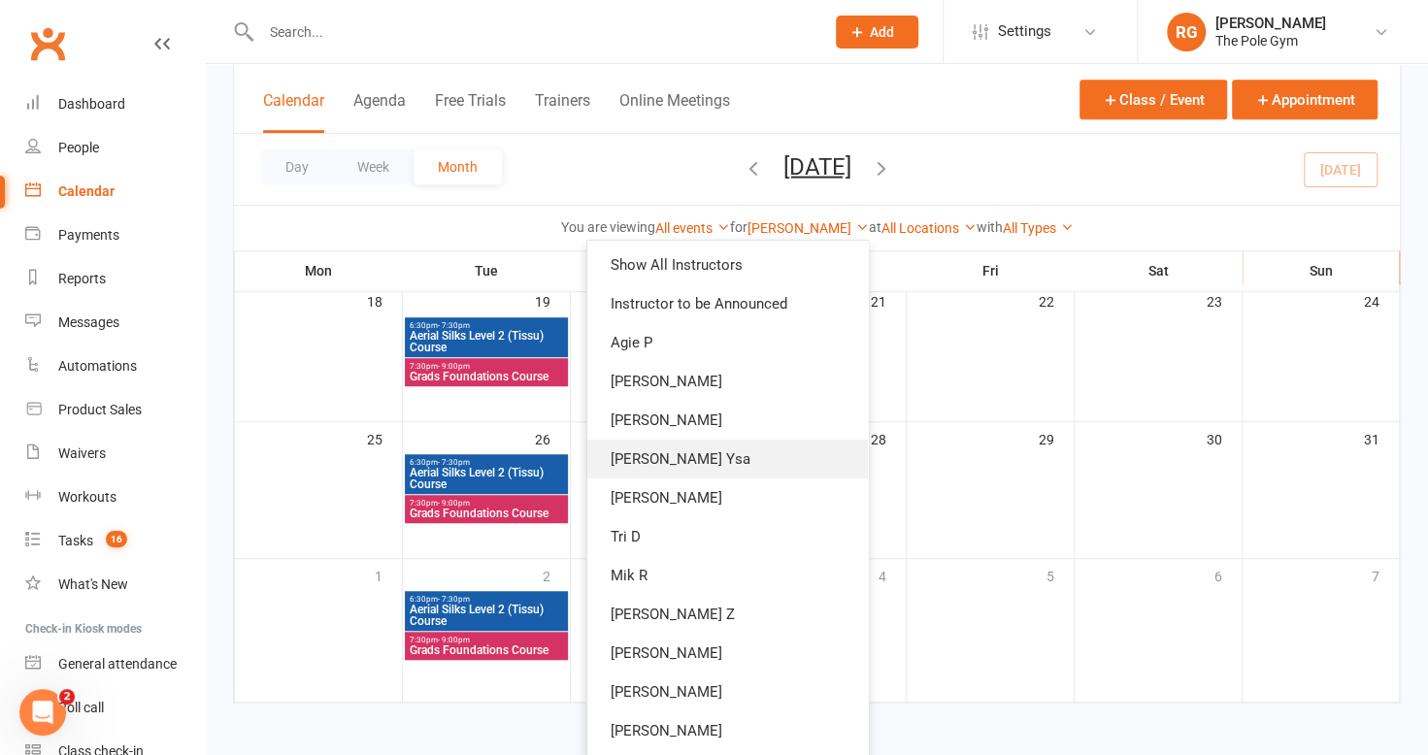
click at [700, 468] on link "[PERSON_NAME] Ysa" at bounding box center [727, 459] width 281 height 39
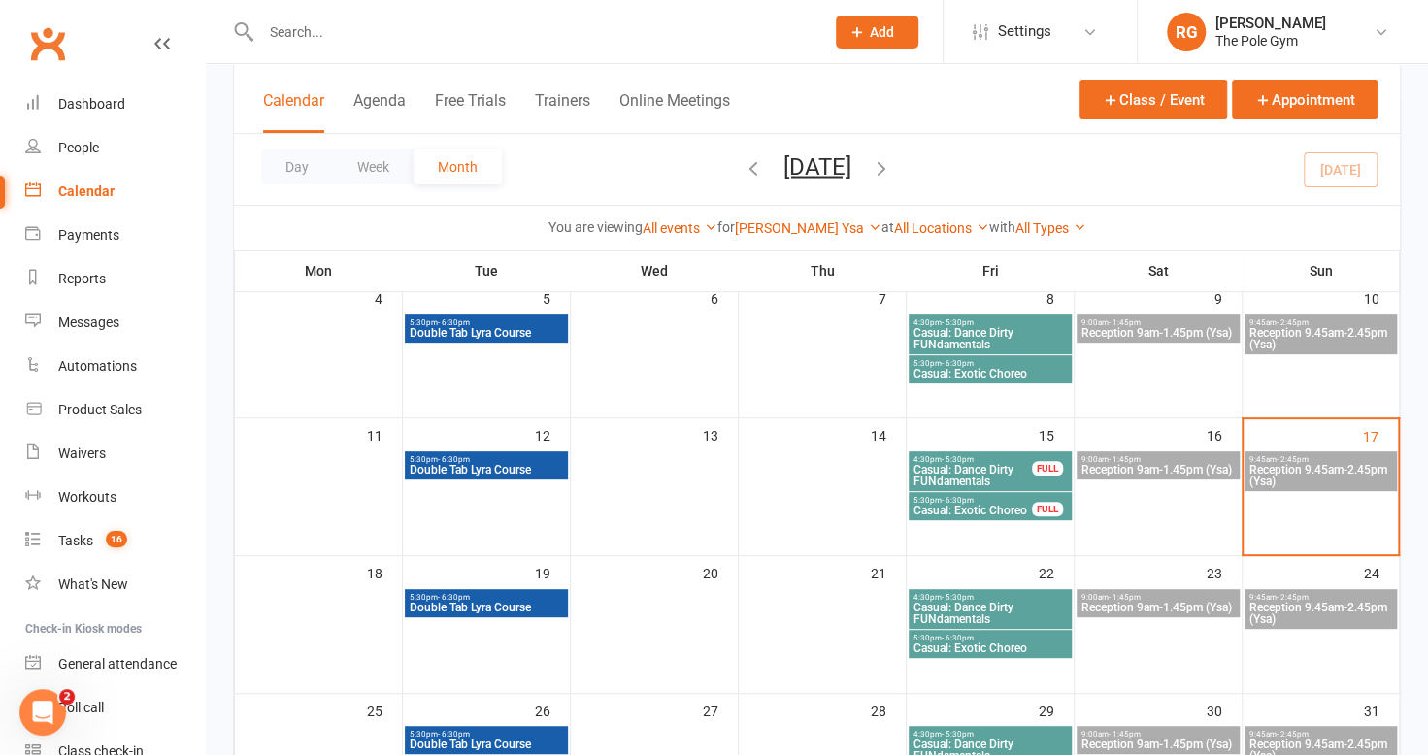
scroll to position [268, 0]
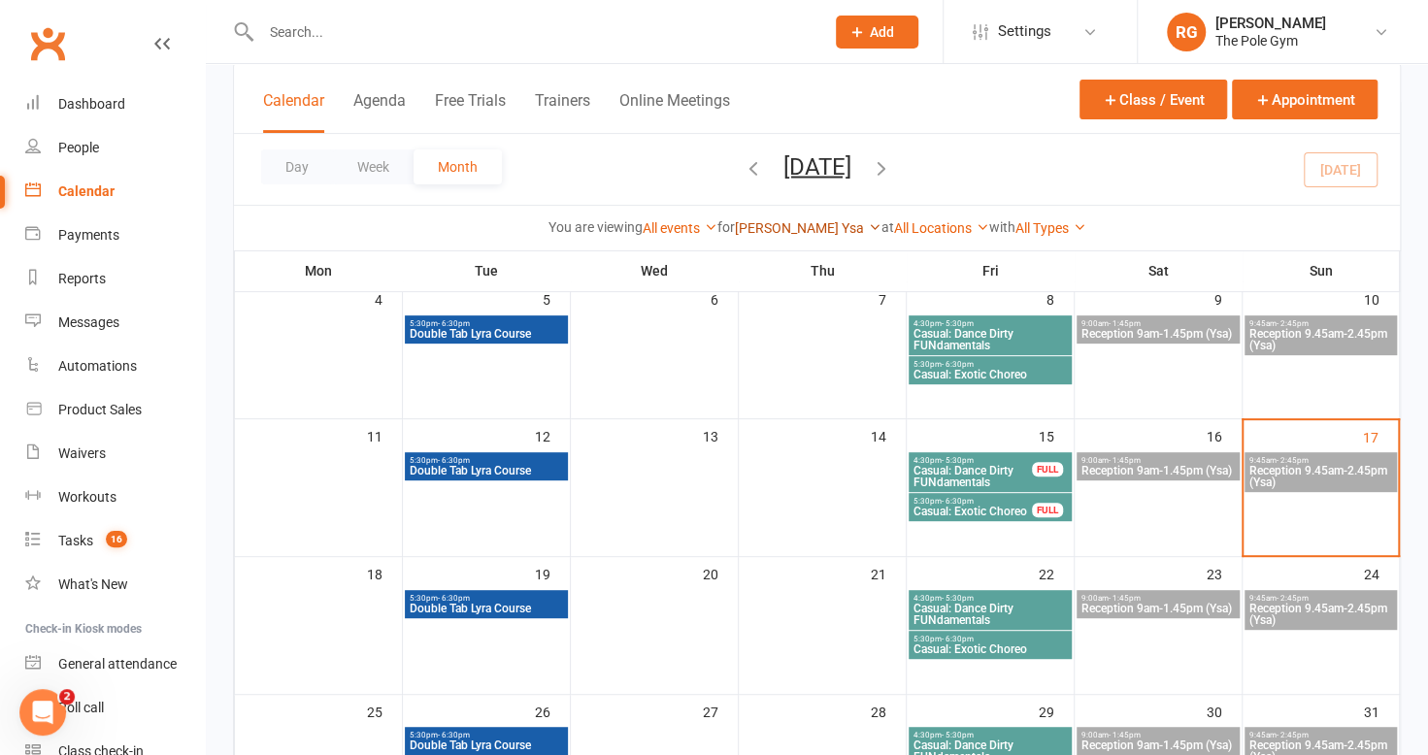
click at [785, 223] on link "[PERSON_NAME] Ysa" at bounding box center [808, 228] width 147 height 16
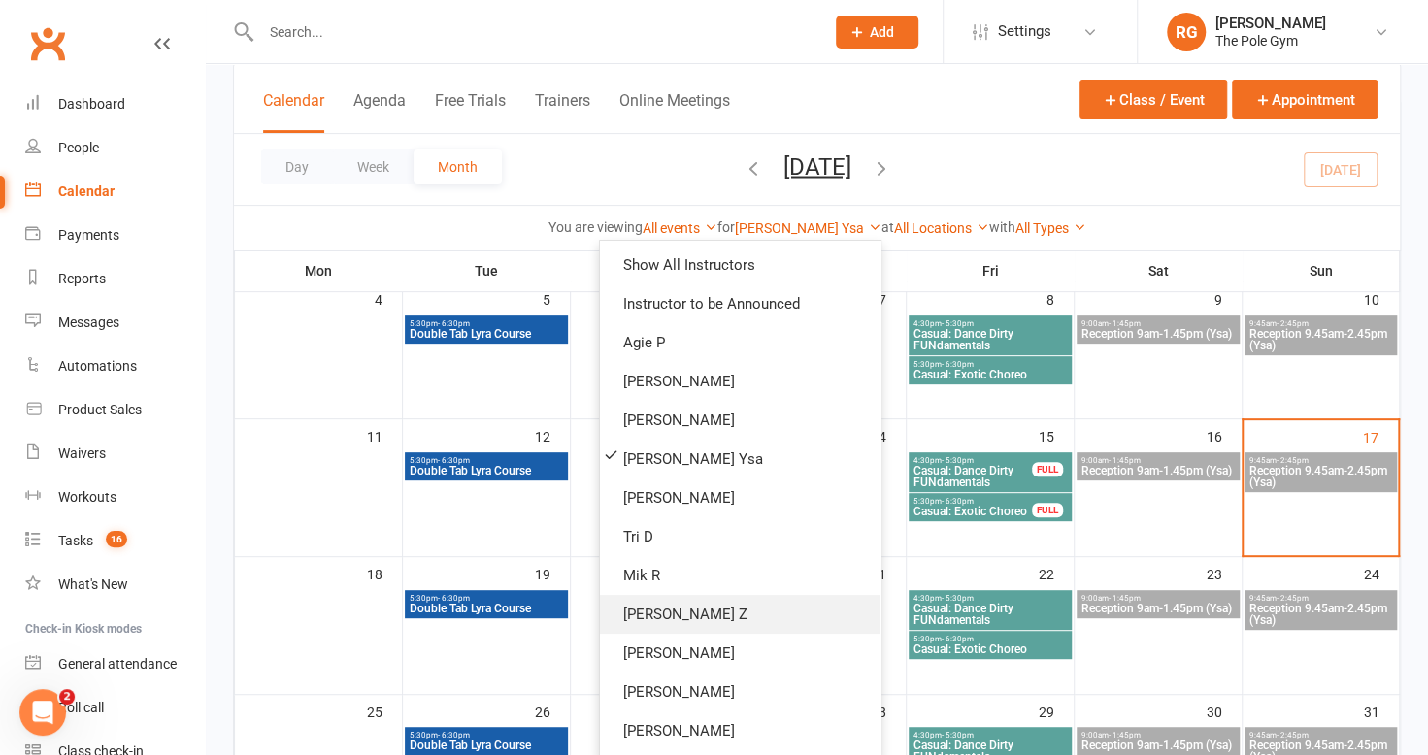
scroll to position [579, 0]
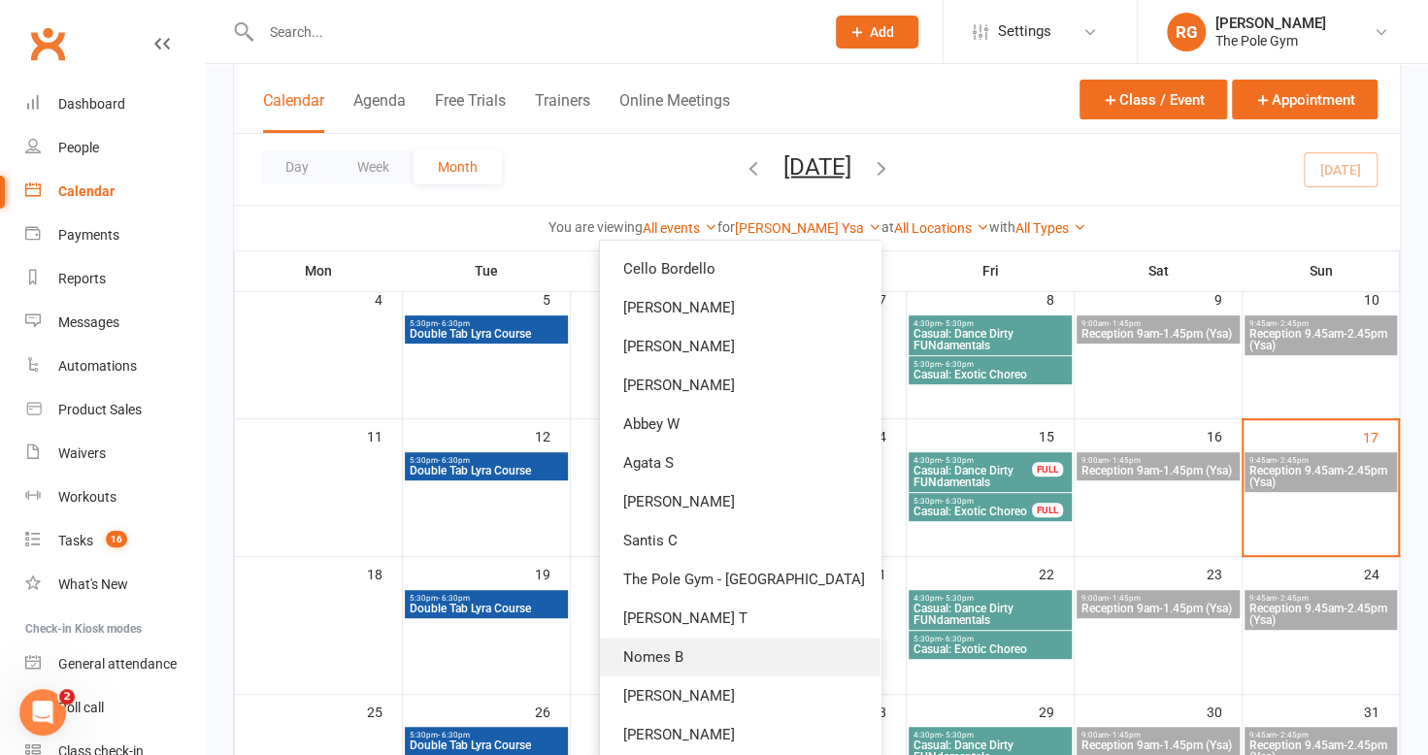
click at [699, 651] on link "Nomes B" at bounding box center [740, 657] width 281 height 39
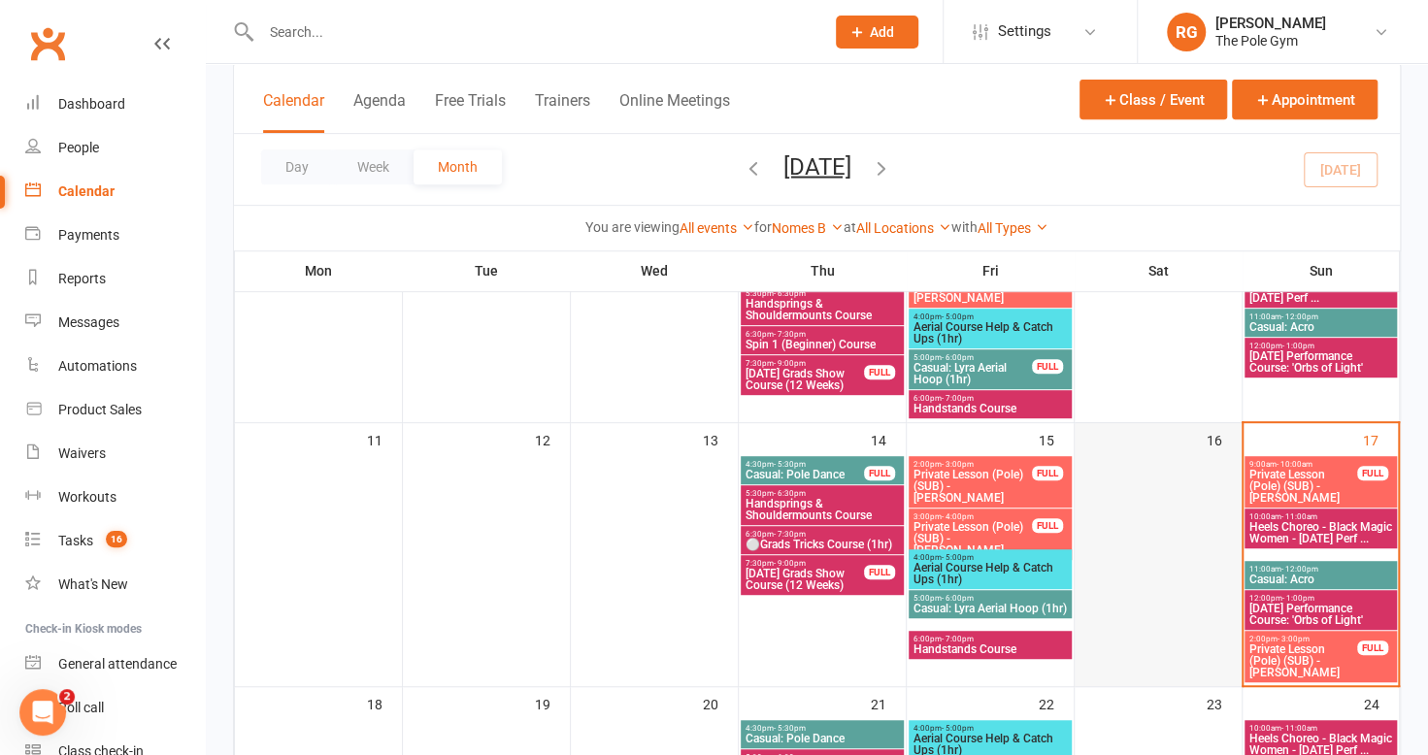
scroll to position [421, 0]
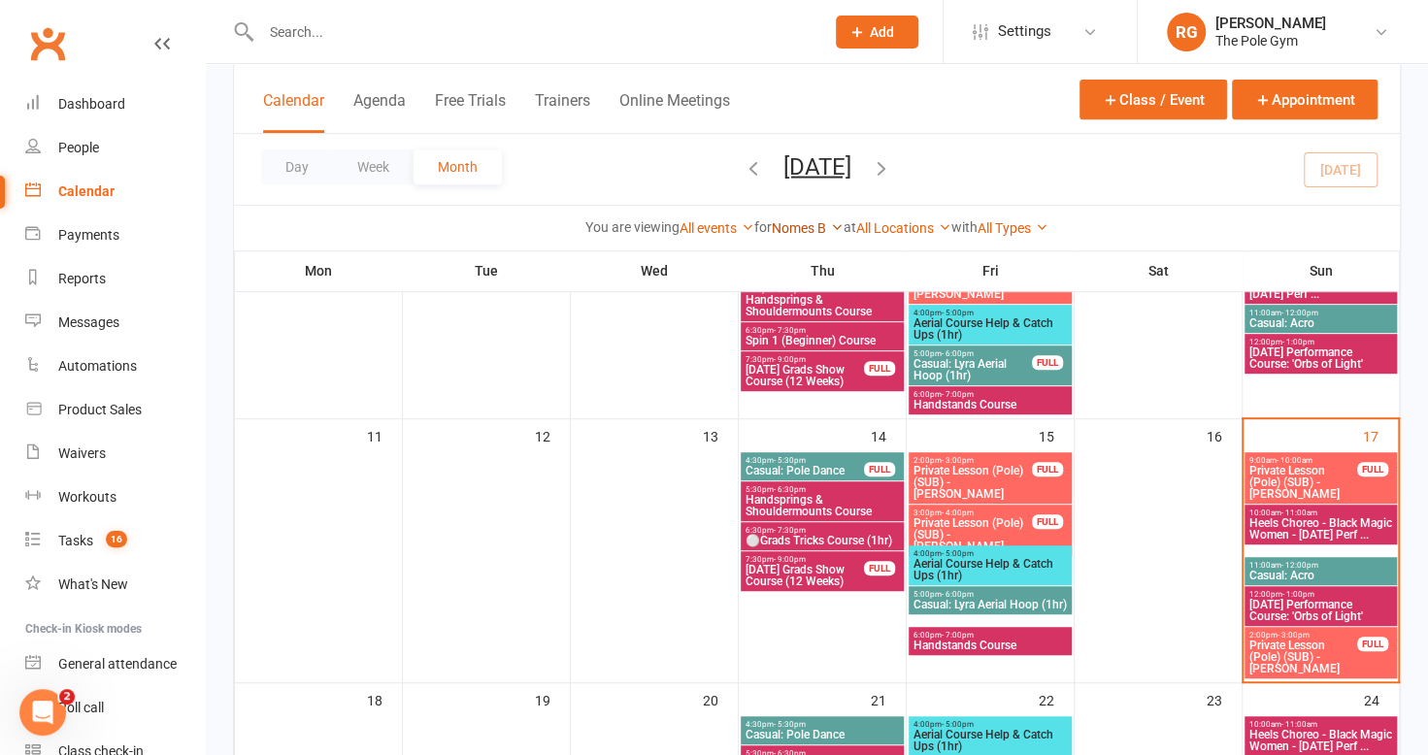
click at [792, 230] on link "Nomes B" at bounding box center [808, 228] width 72 height 16
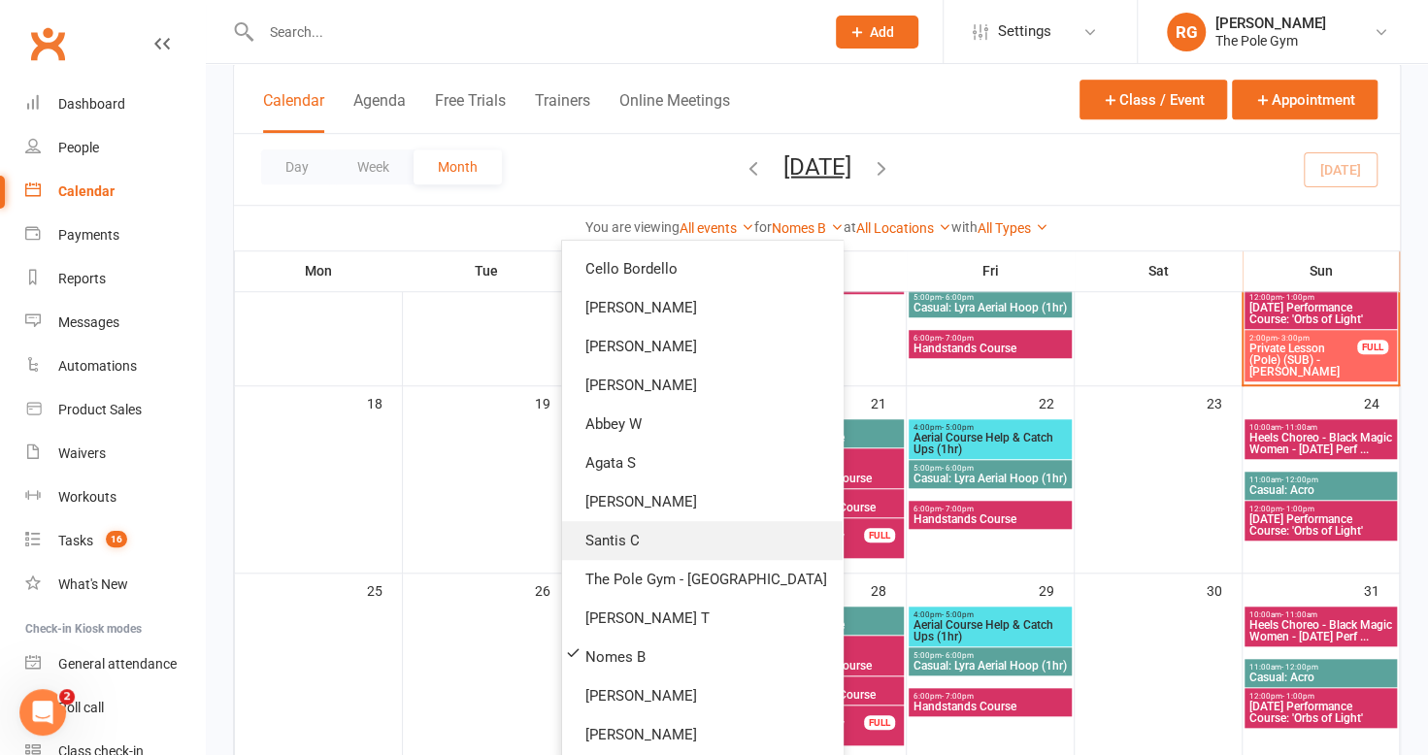
scroll to position [0, 0]
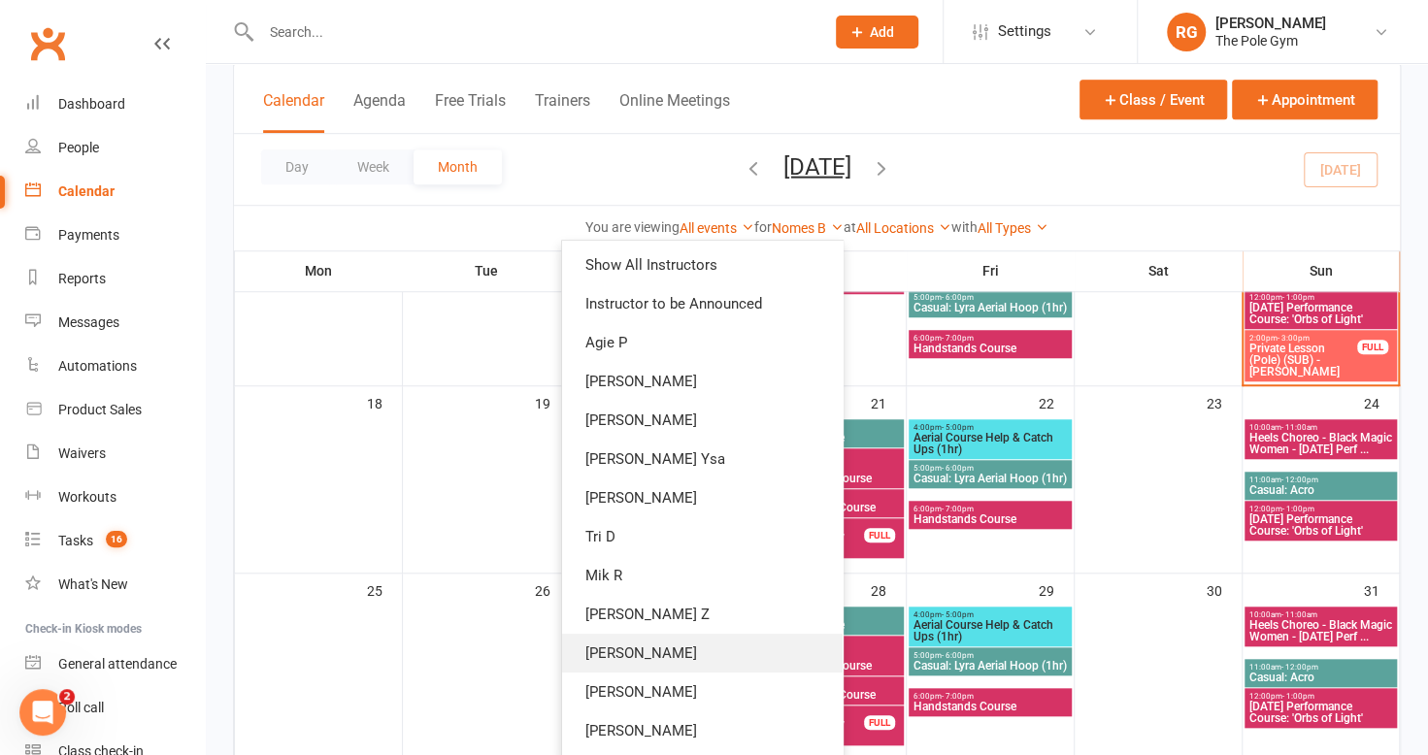
click at [683, 649] on link "[PERSON_NAME]" at bounding box center [702, 653] width 281 height 39
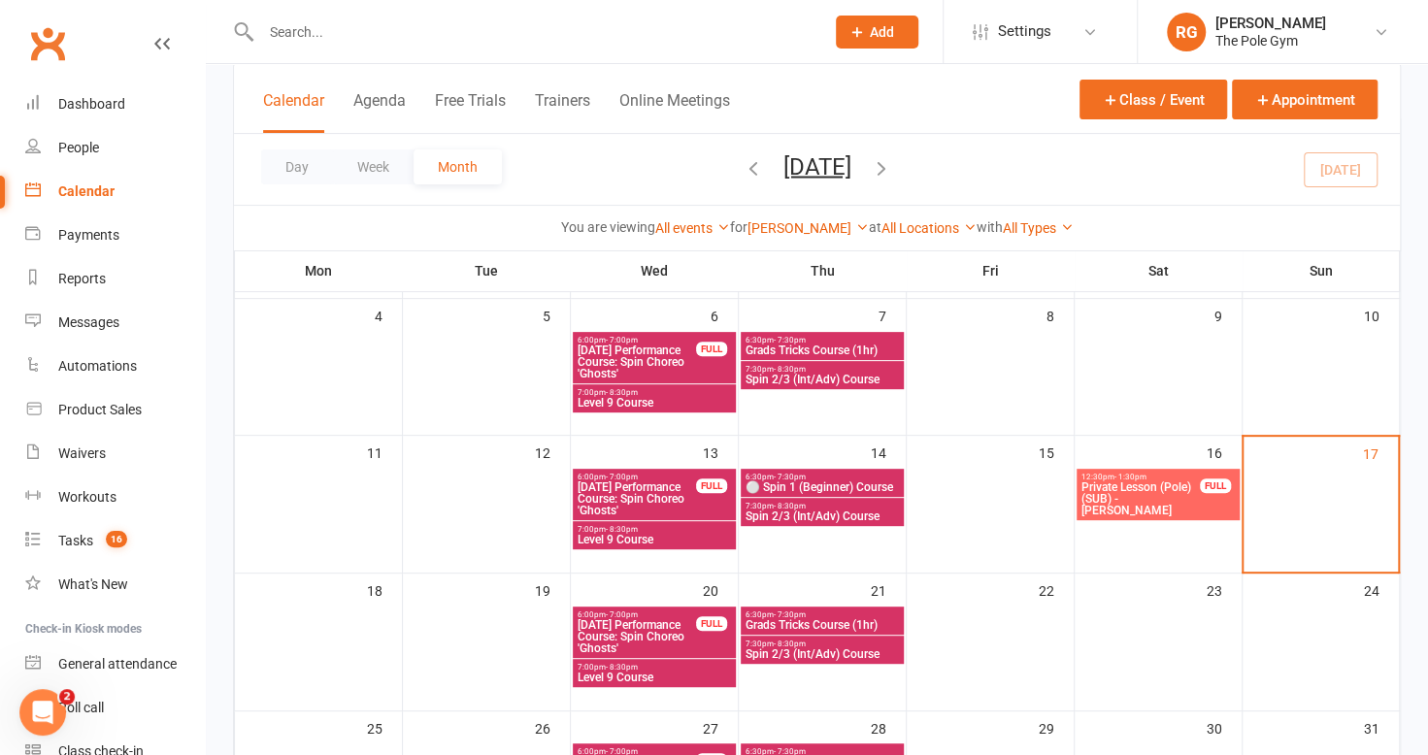
scroll to position [252, 0]
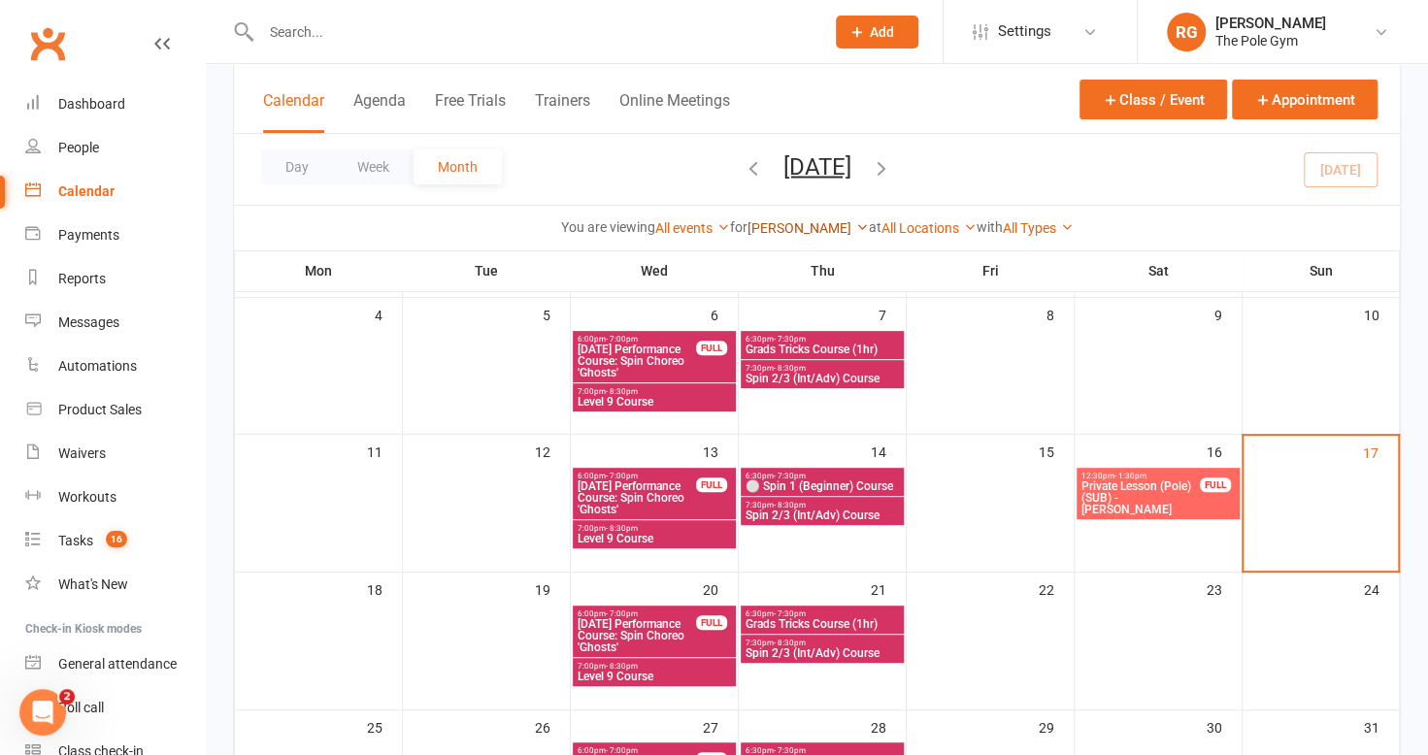
click at [810, 220] on link "[PERSON_NAME]" at bounding box center [808, 228] width 121 height 16
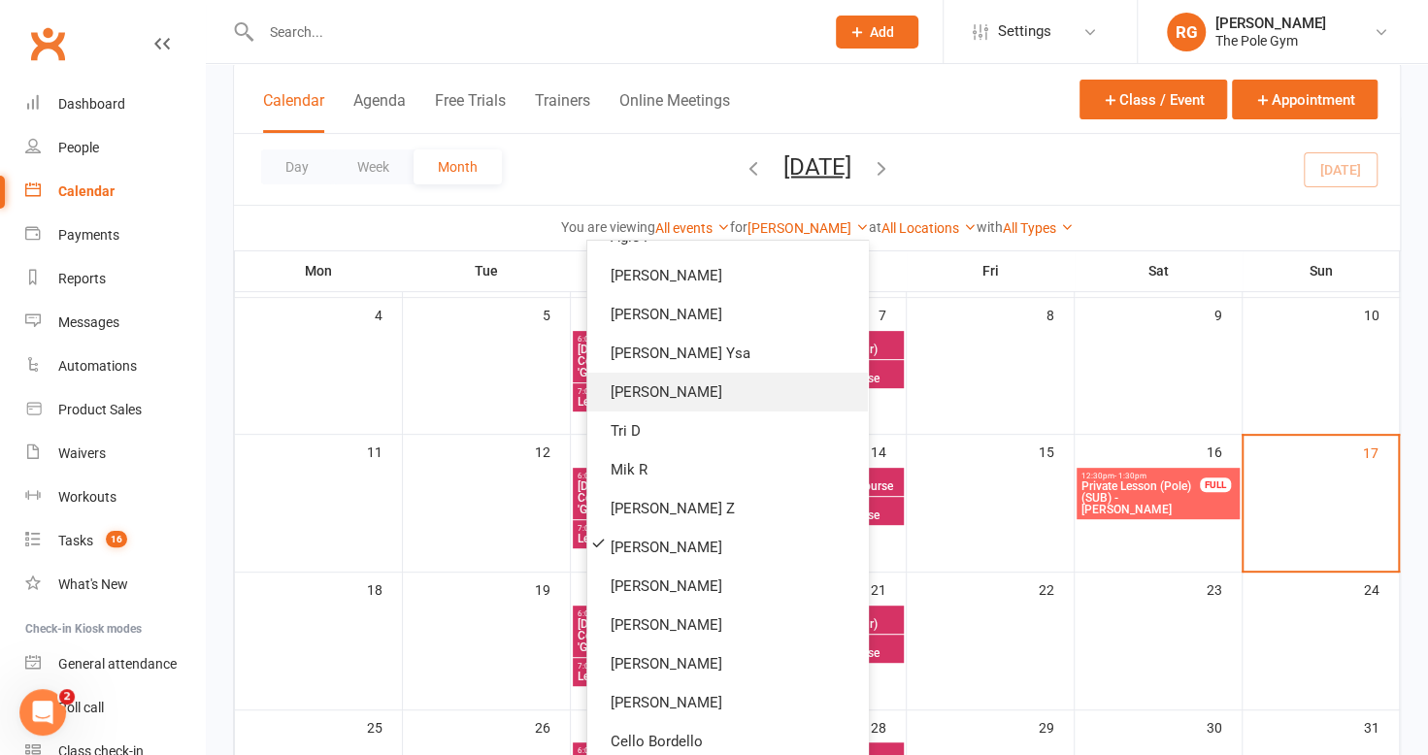
scroll to position [0, 0]
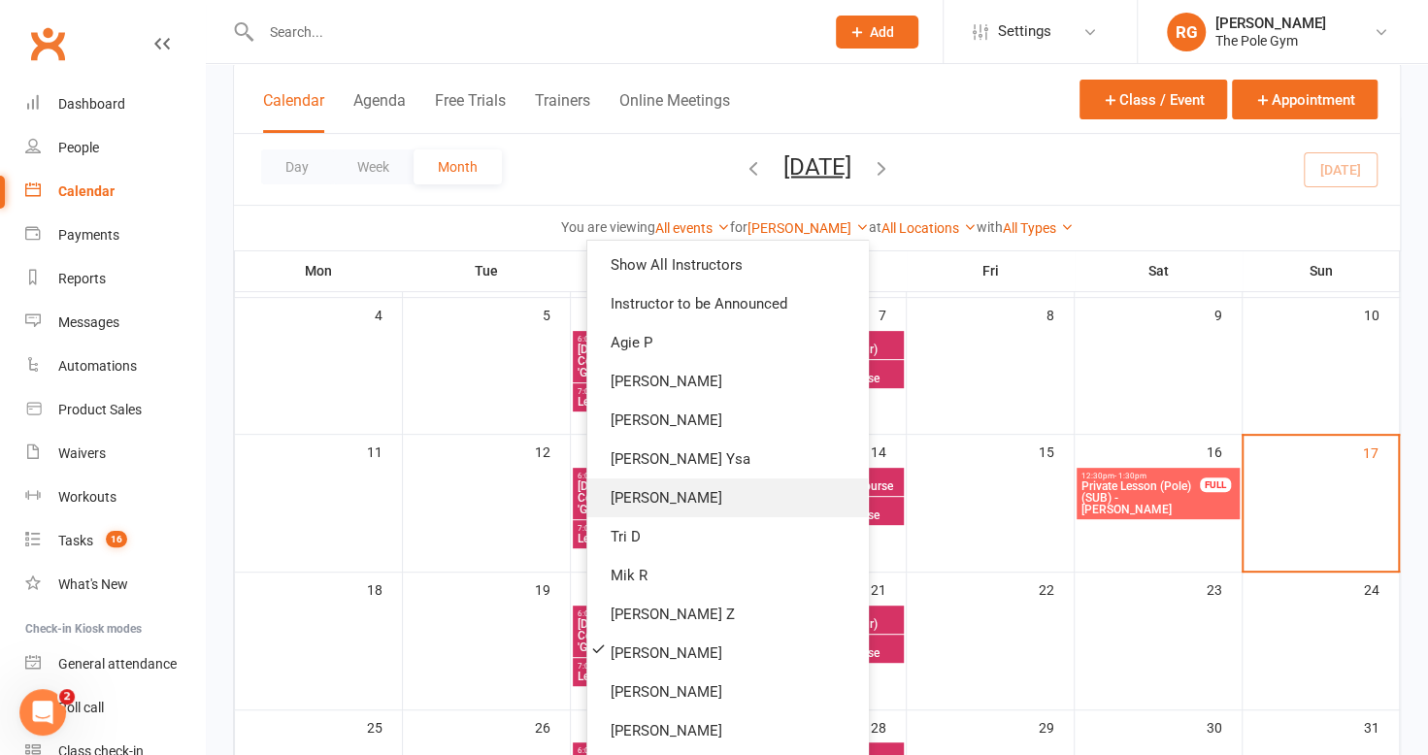
click at [710, 486] on link "[PERSON_NAME]" at bounding box center [727, 498] width 281 height 39
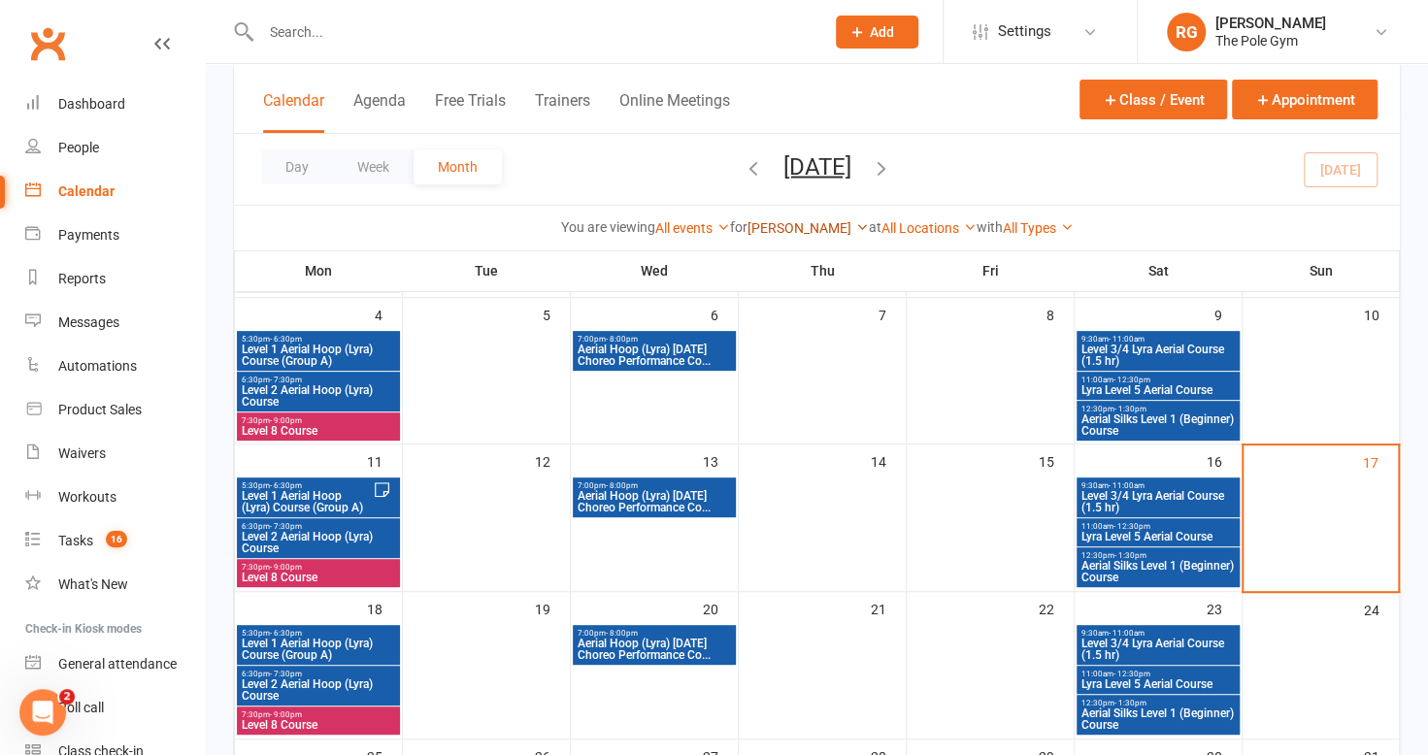
click at [817, 233] on link "[PERSON_NAME]" at bounding box center [808, 228] width 121 height 16
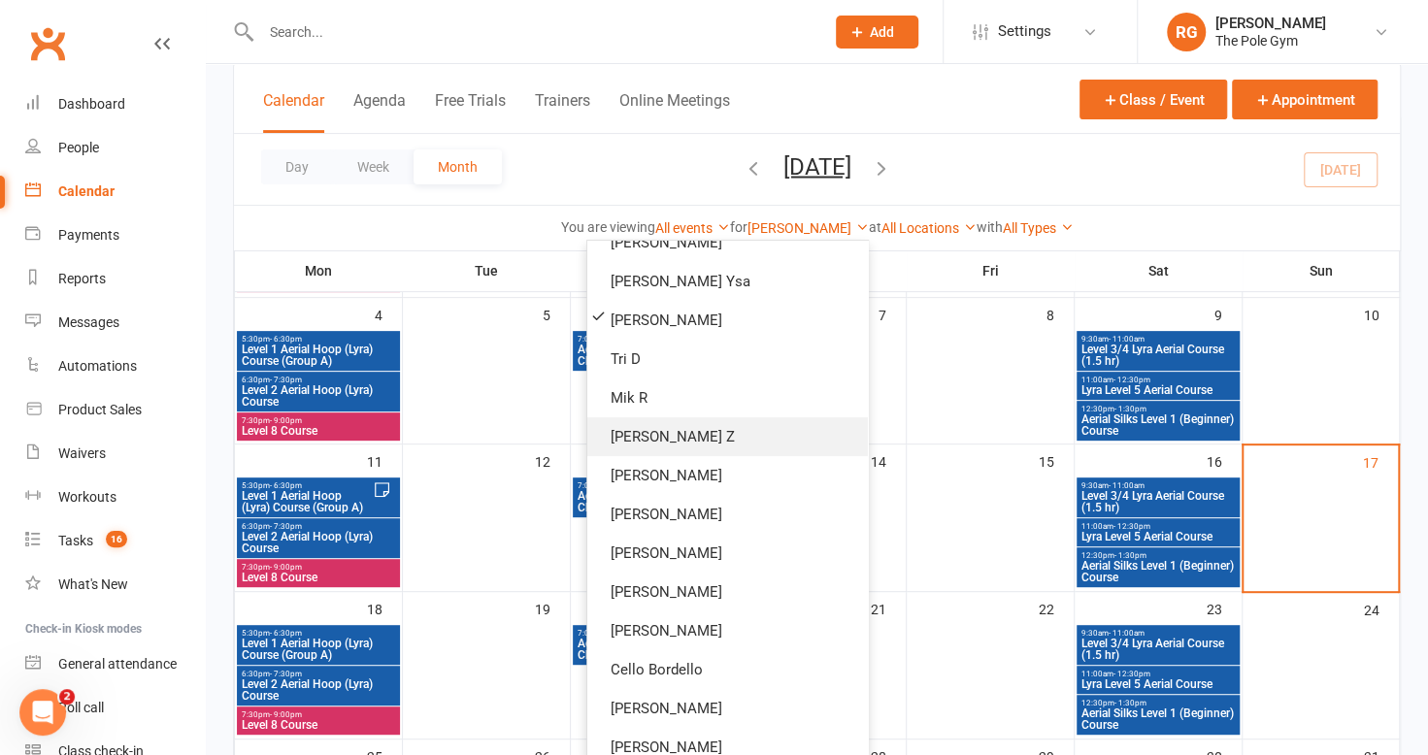
scroll to position [307, 0]
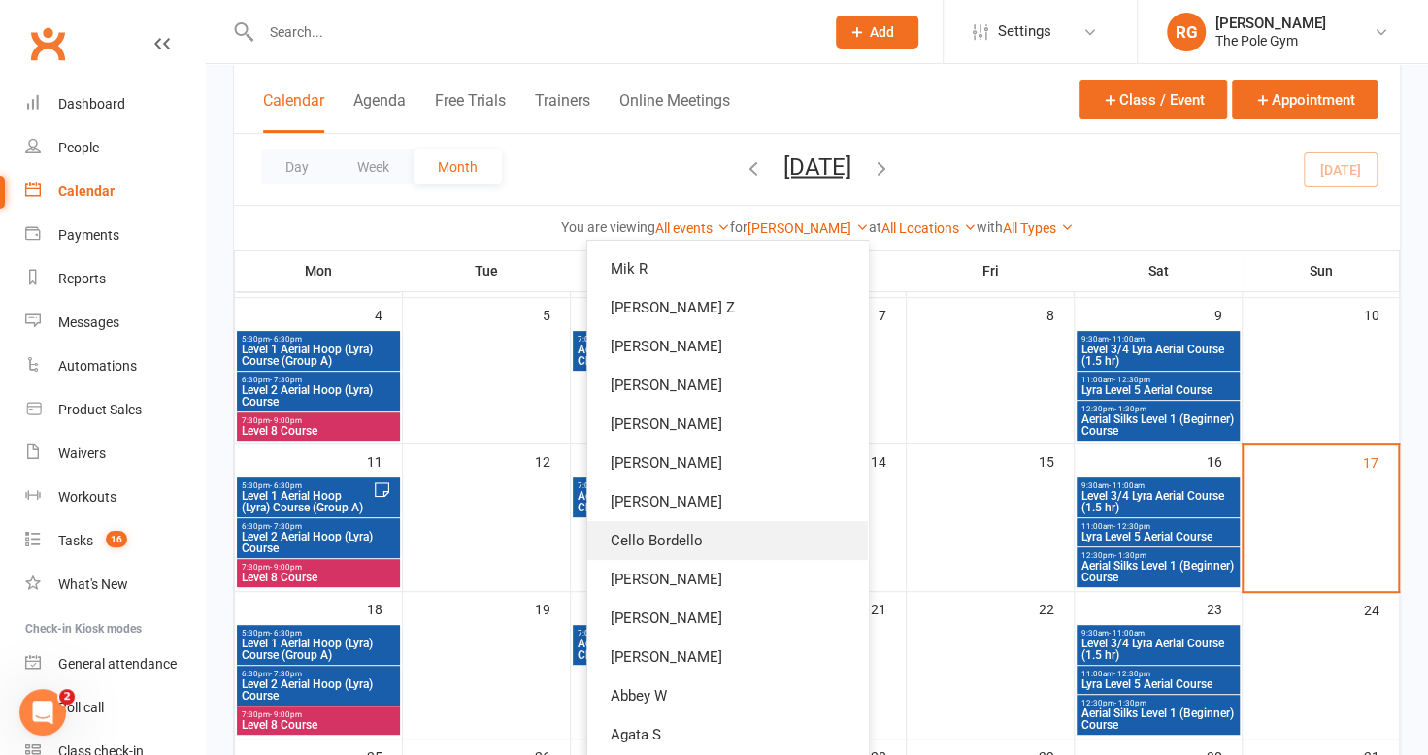
click at [666, 552] on link "Cello Bordello" at bounding box center [727, 540] width 281 height 39
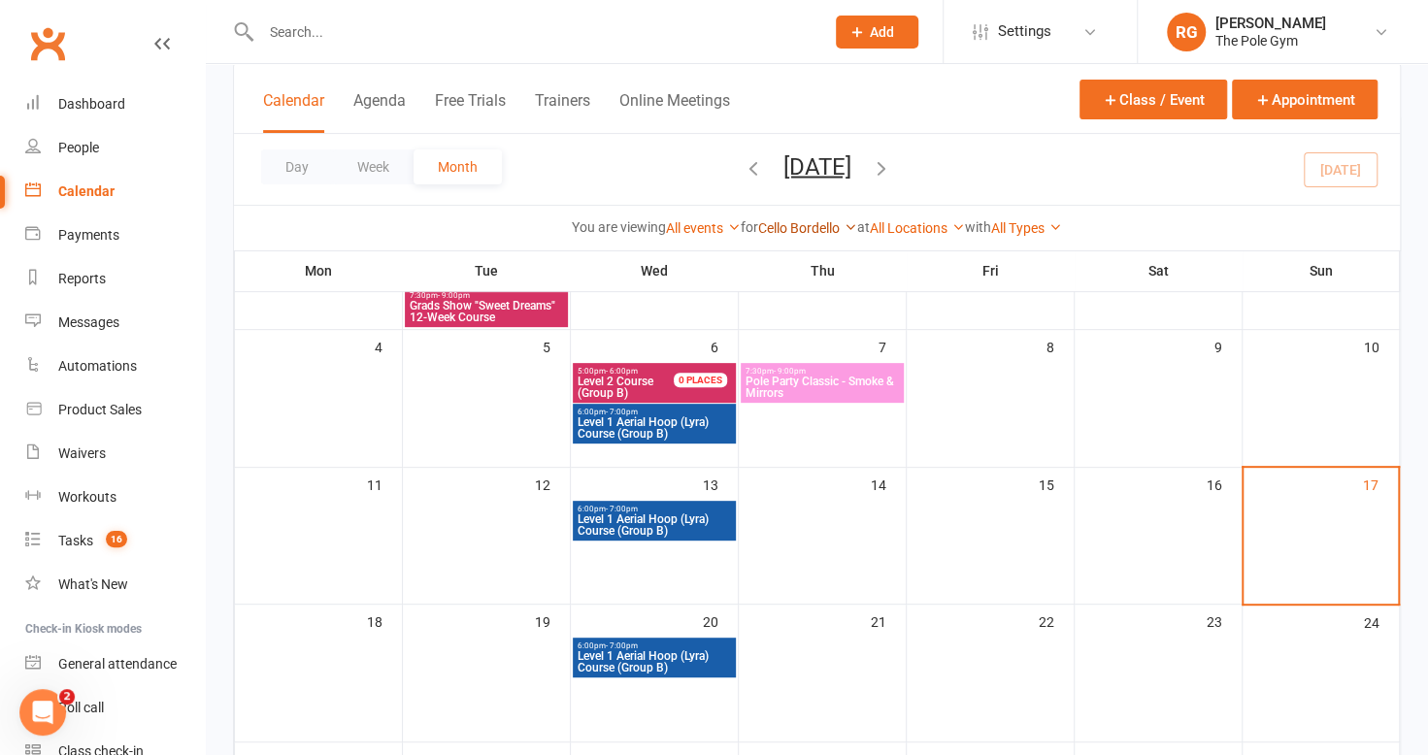
click at [808, 234] on link "Cello Bordello" at bounding box center [807, 228] width 99 height 16
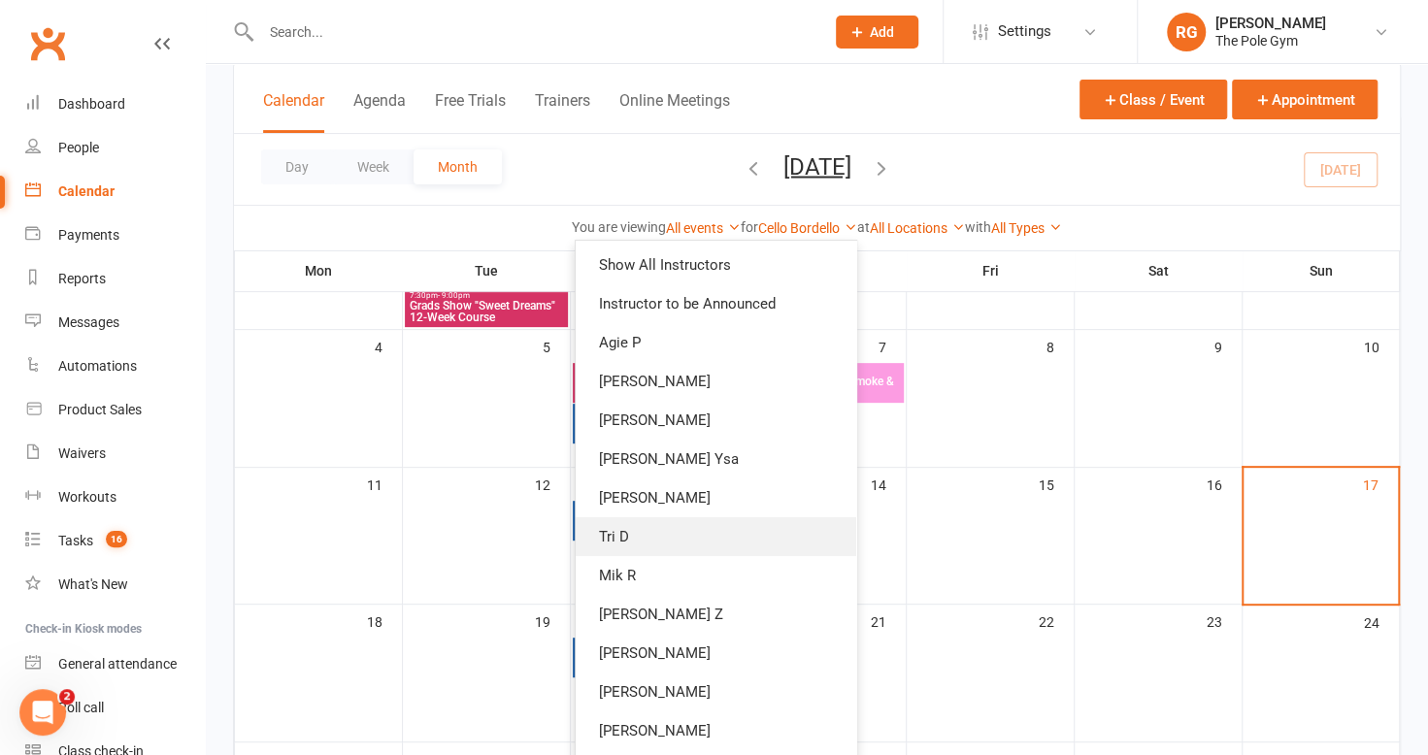
click at [678, 533] on link "Tri D" at bounding box center [716, 537] width 281 height 39
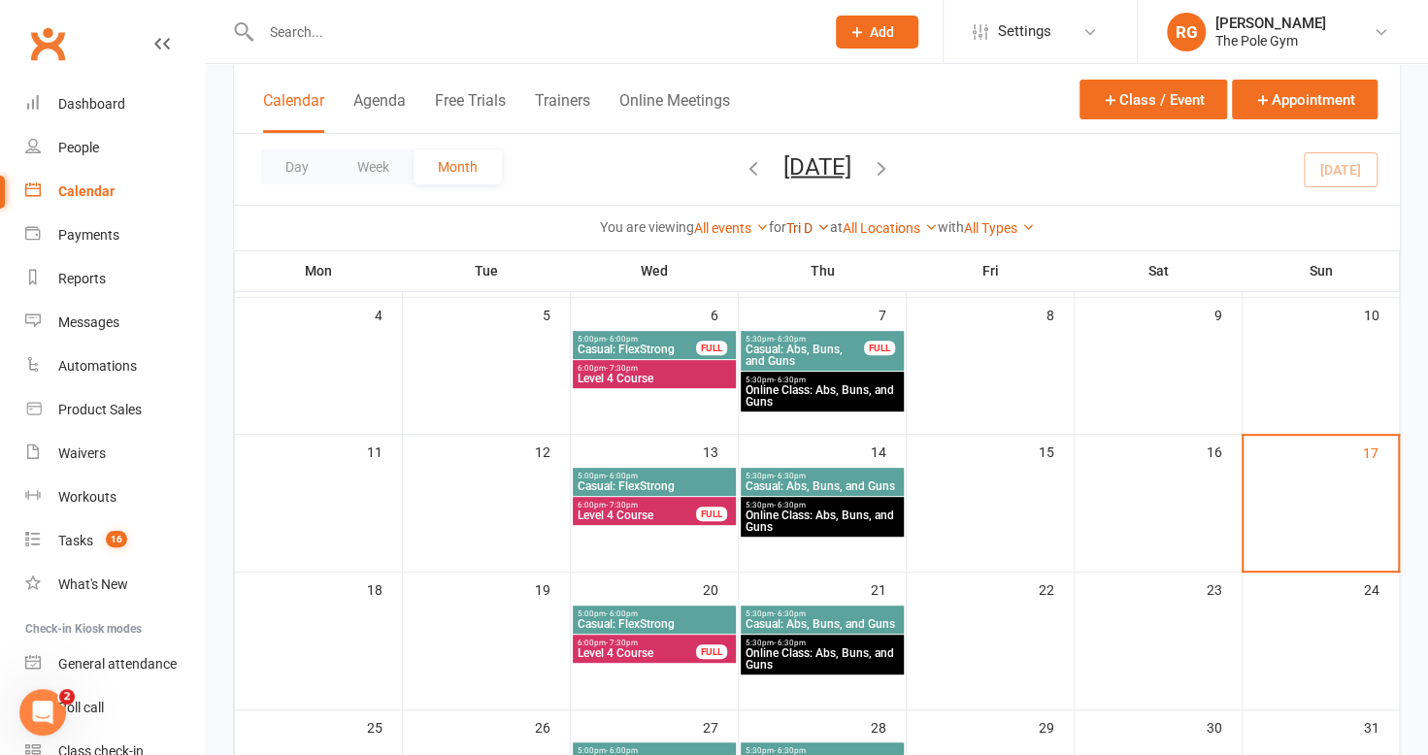
click at [806, 234] on link "Tri D" at bounding box center [809, 228] width 44 height 16
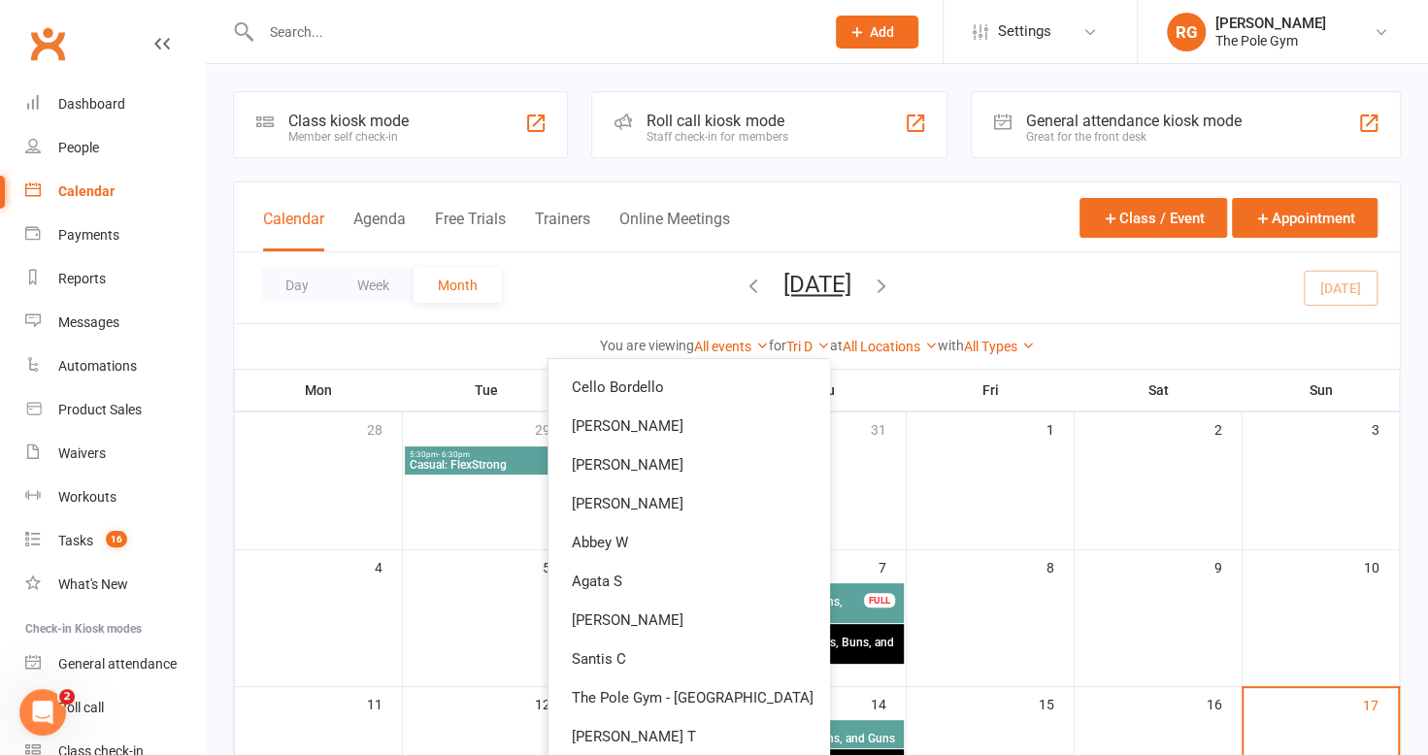
scroll to position [45, 0]
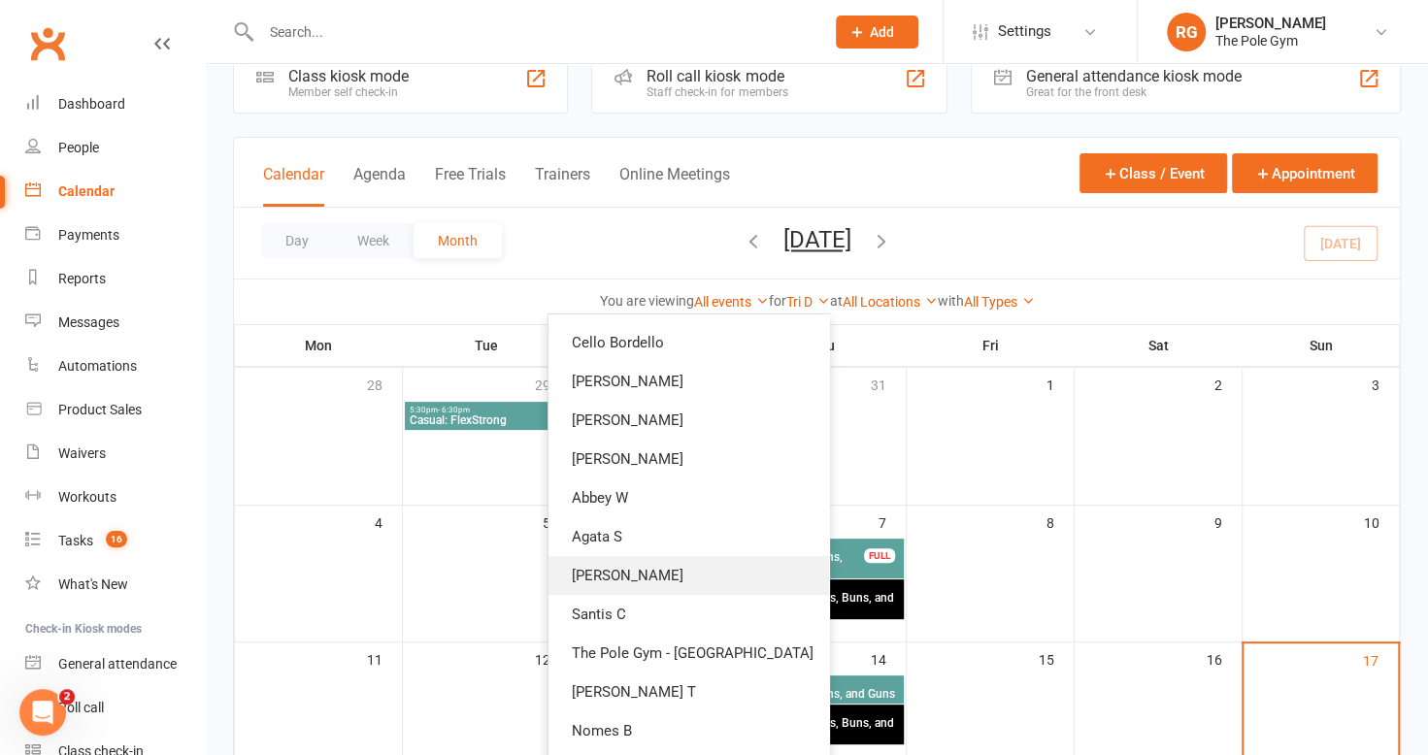
click at [692, 572] on link "[PERSON_NAME]" at bounding box center [689, 575] width 281 height 39
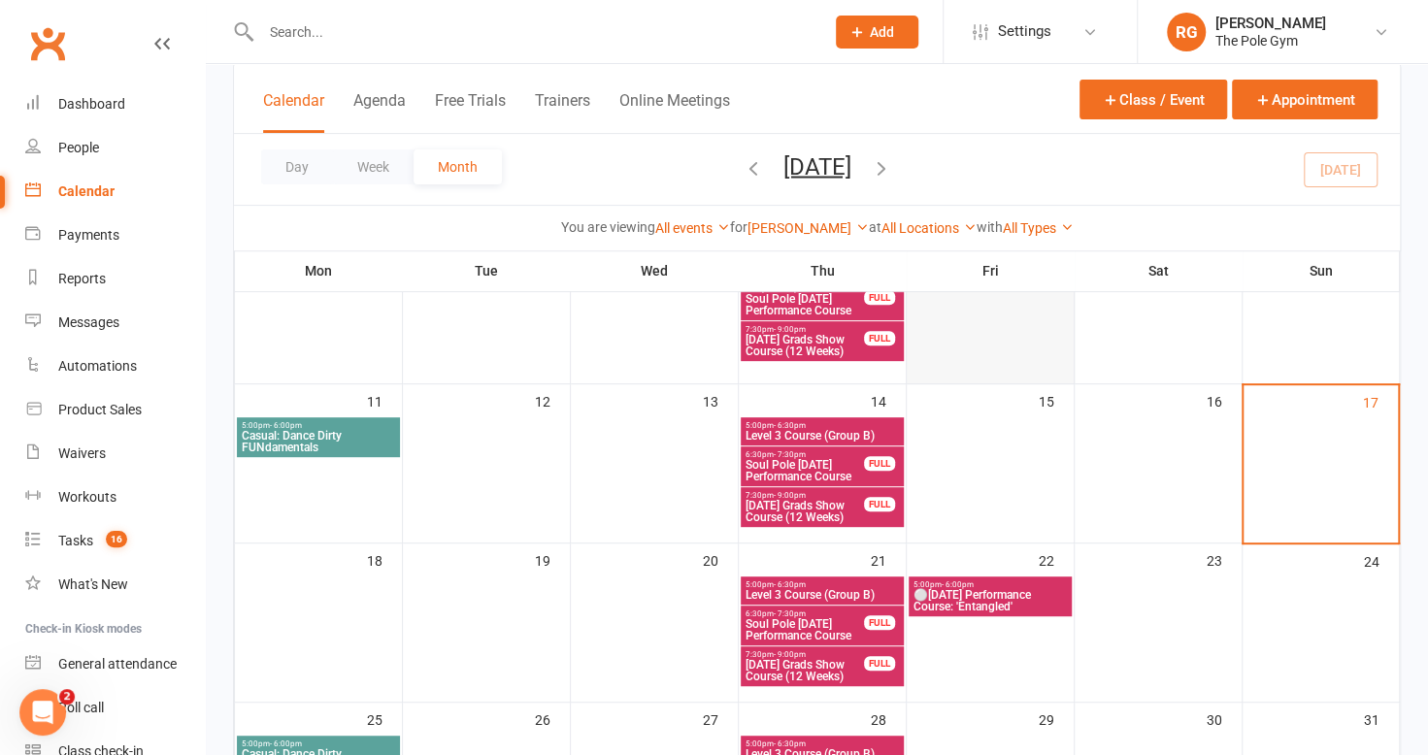
scroll to position [304, 0]
click at [804, 225] on link "[PERSON_NAME]" at bounding box center [808, 228] width 121 height 16
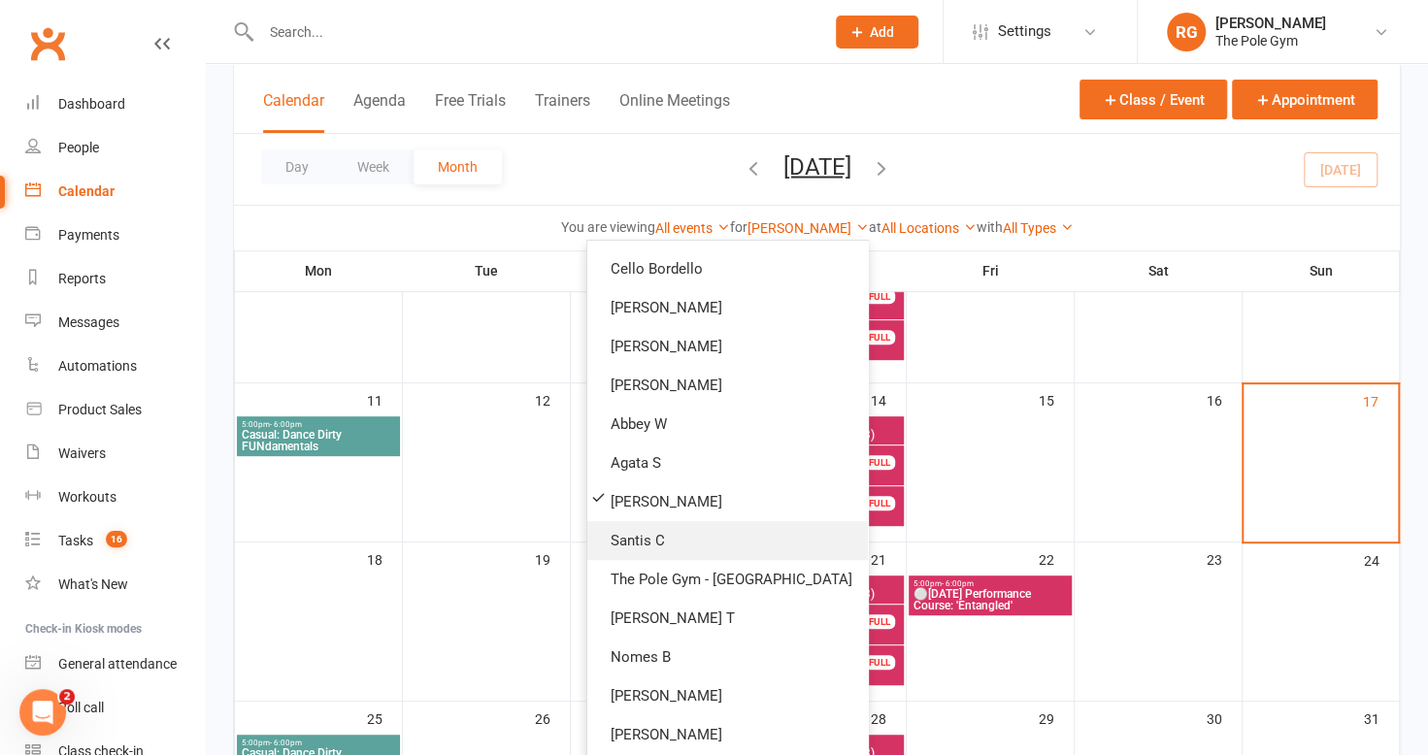
click at [719, 529] on link "Santis C" at bounding box center [727, 540] width 281 height 39
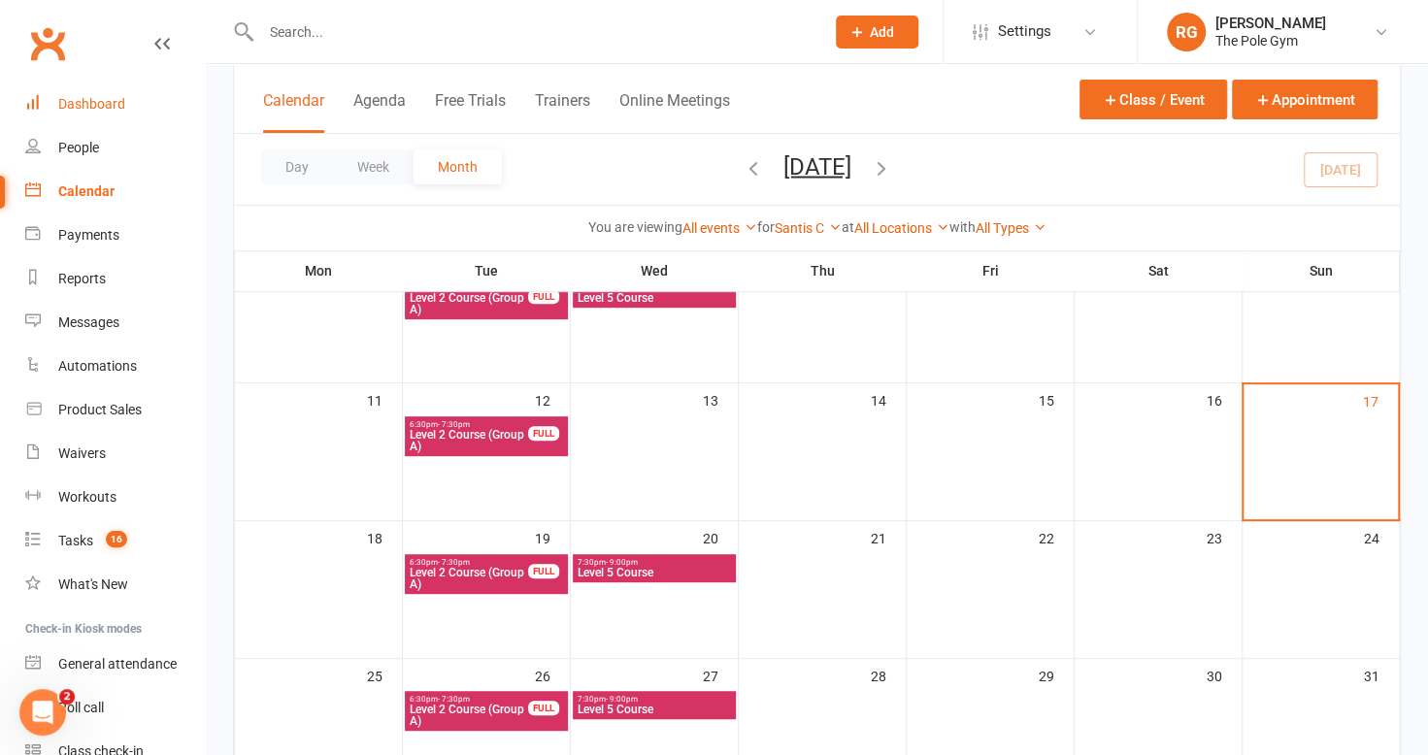
click at [91, 105] on div "Dashboard" at bounding box center [91, 104] width 67 height 16
